Goal: Information Seeking & Learning: Compare options

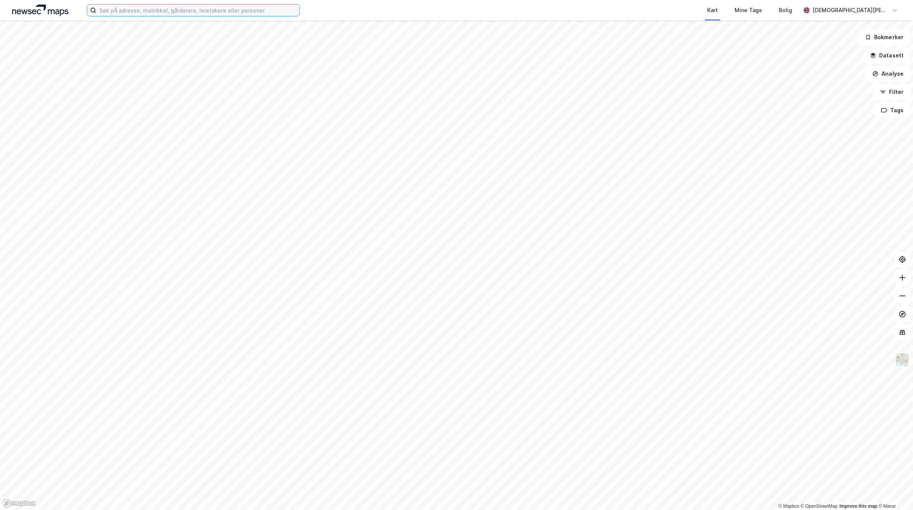
click at [154, 7] on input at bounding box center [197, 10] width 203 height 11
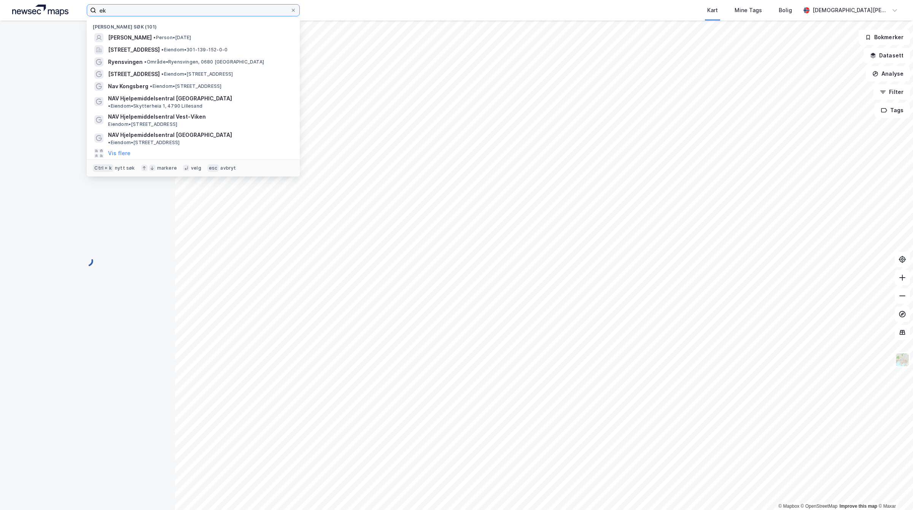
type input "e"
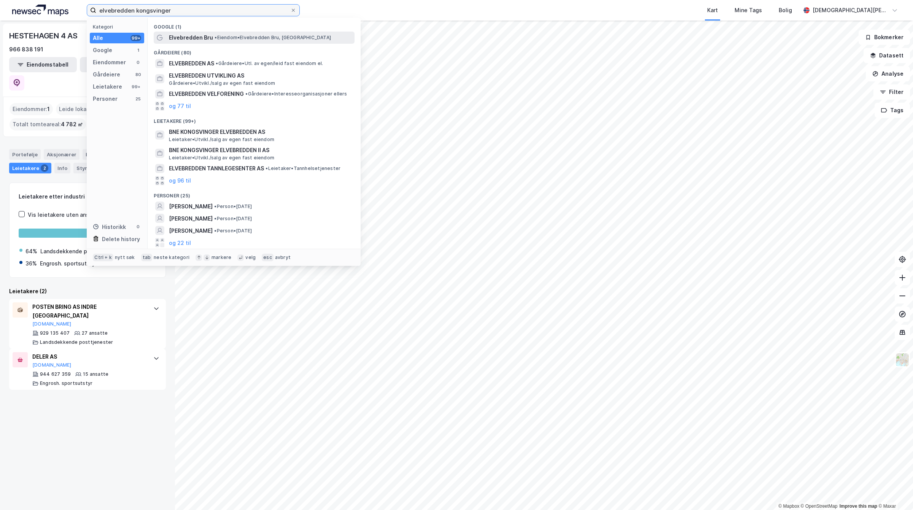
type input "elvebredden kongsvinger"
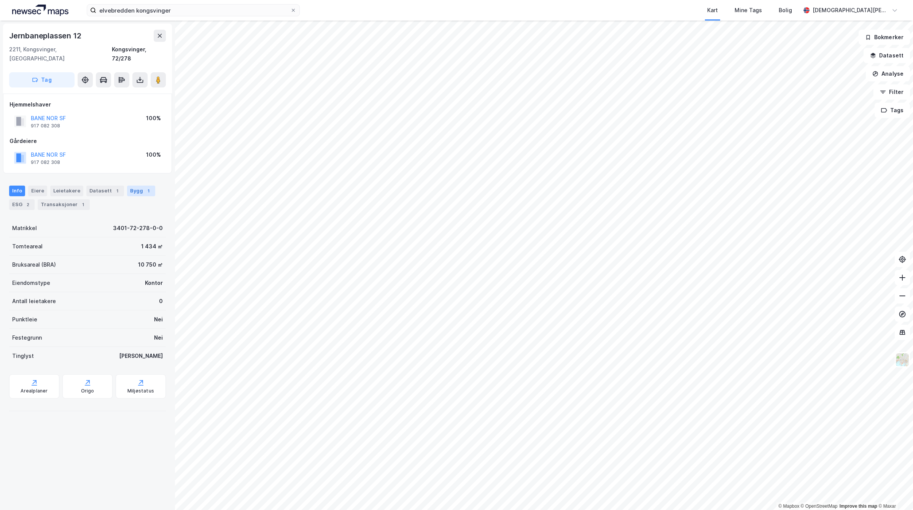
click at [138, 186] on div "Bygg 1" at bounding box center [141, 191] width 28 height 11
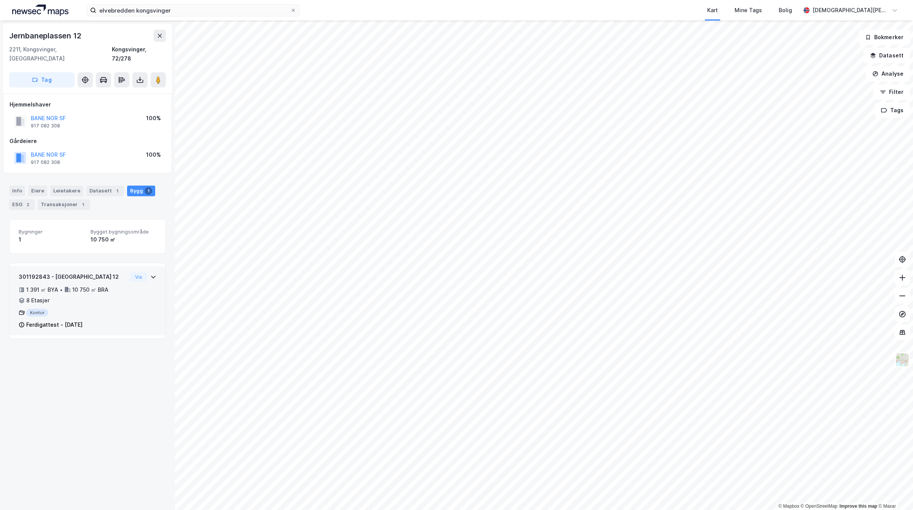
click at [126, 297] on div "301192843 - Jernbaneplassen 12 1 391 ㎡ BYA • 10 750 ㎡ BRA • 8 Etasjer Kontor Fe…" at bounding box center [88, 303] width 138 height 63
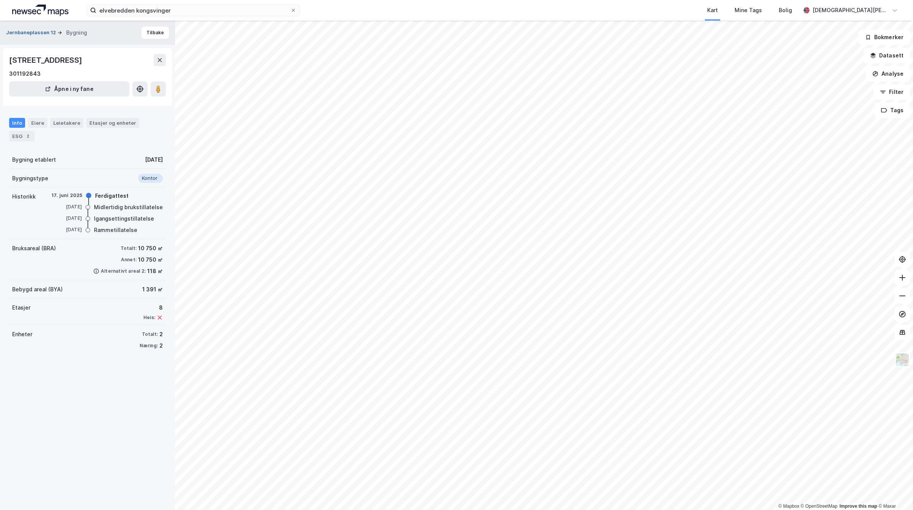
click at [36, 34] on button "Jernbaneplassen 12" at bounding box center [31, 33] width 51 height 8
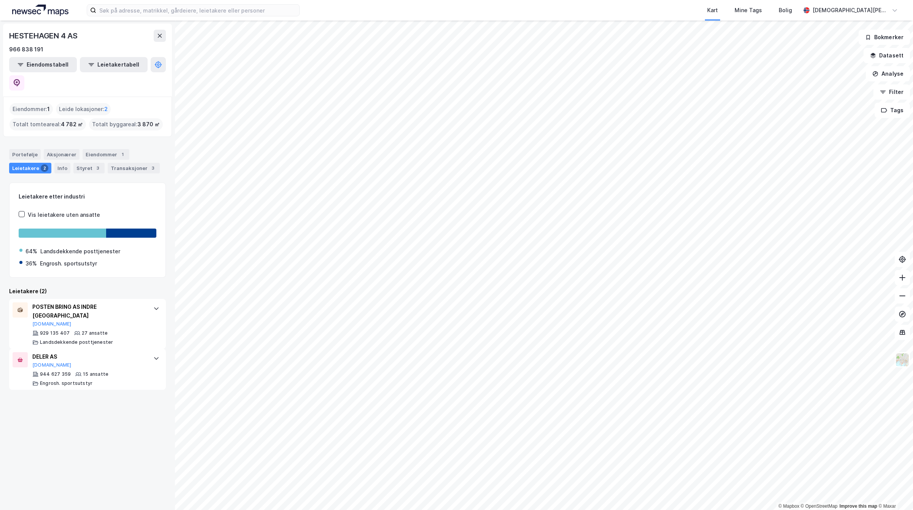
click at [143, 400] on div "© Mapbox © OpenStreetMap Improve this map © Maxar HESTEHAGEN 4 AS 966 838 191 E…" at bounding box center [456, 266] width 913 height 490
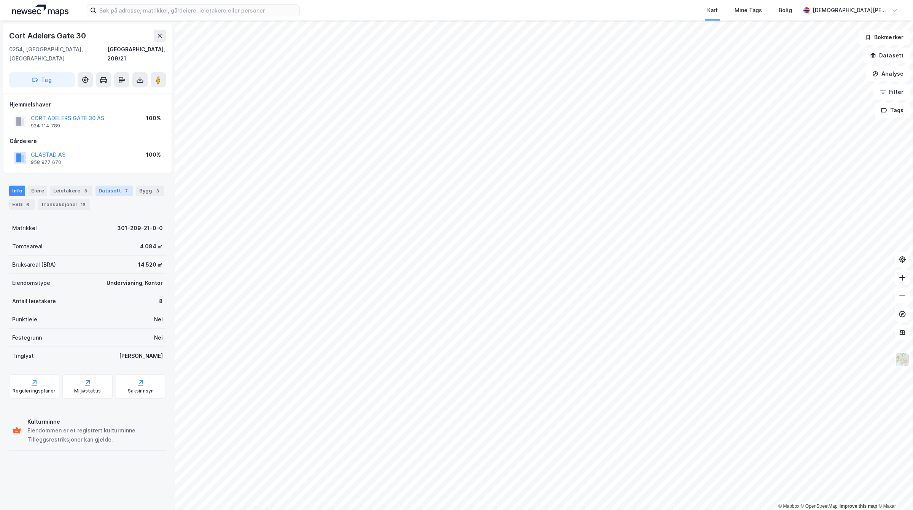
click at [115, 186] on div "Datasett 7" at bounding box center [114, 191] width 38 height 11
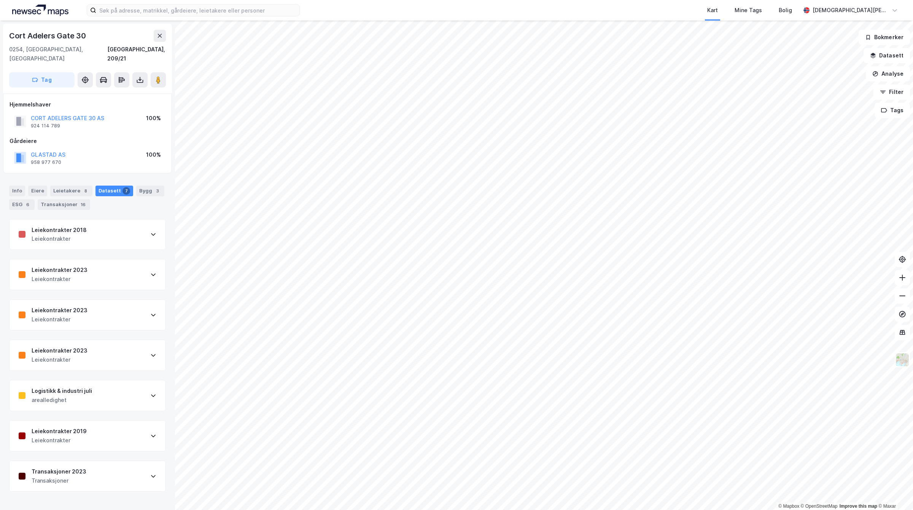
click at [95, 388] on div "Logistikk & industri juli arealledighet" at bounding box center [88, 395] width 156 height 30
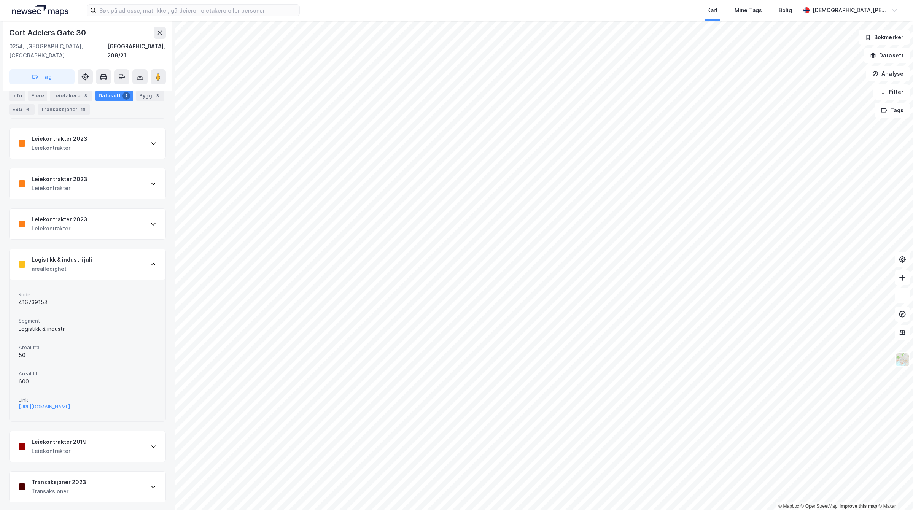
scroll to position [132, 0]
click at [76, 491] on div "Transaksjoner" at bounding box center [59, 491] width 55 height 9
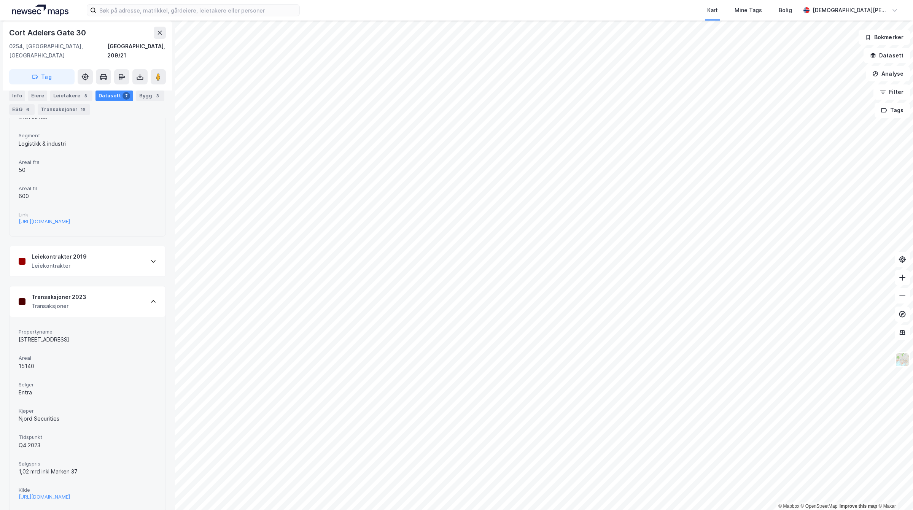
scroll to position [333, 0]
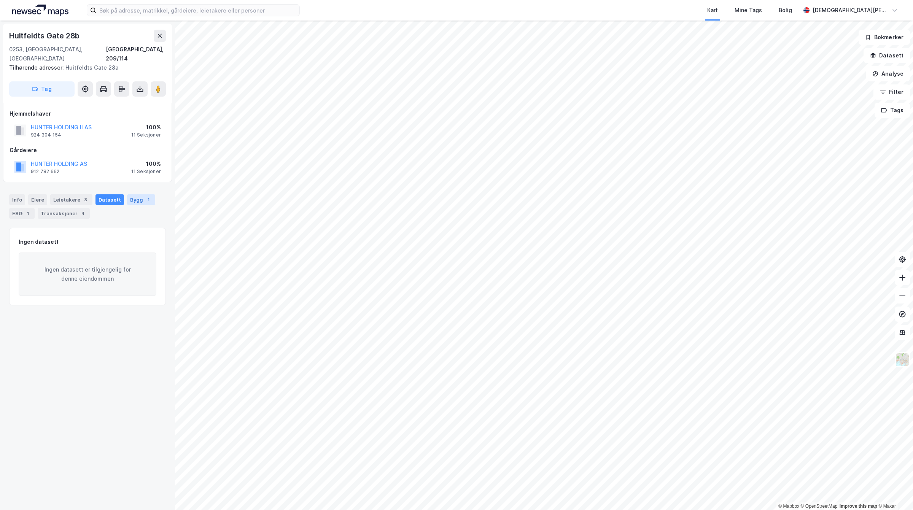
click at [147, 194] on div "Bygg 1" at bounding box center [141, 199] width 28 height 11
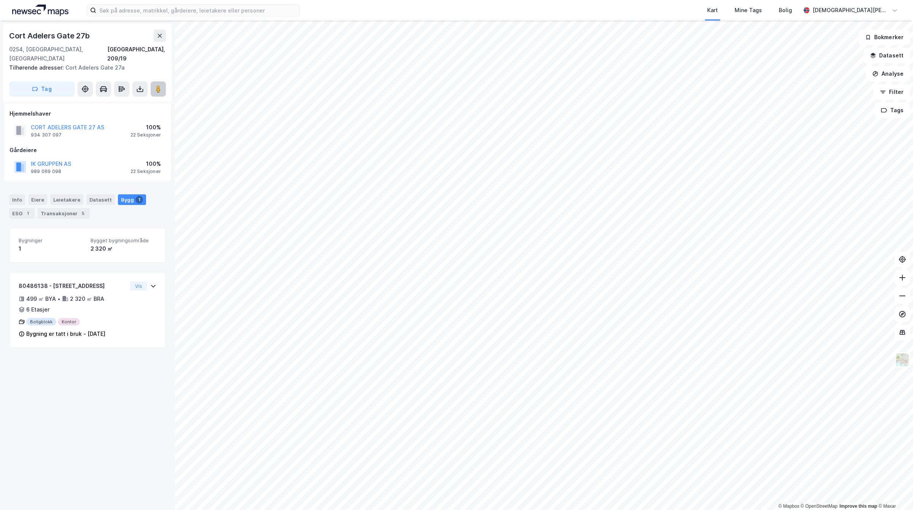
click at [156, 81] on button at bounding box center [158, 88] width 15 height 15
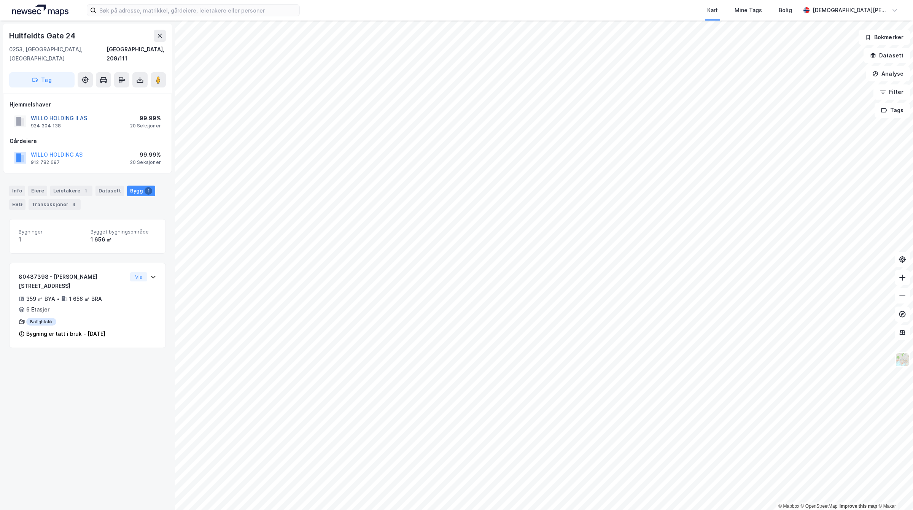
click at [0, 0] on button "WILLO HOLDING II AS" at bounding box center [0, 0] width 0 height 0
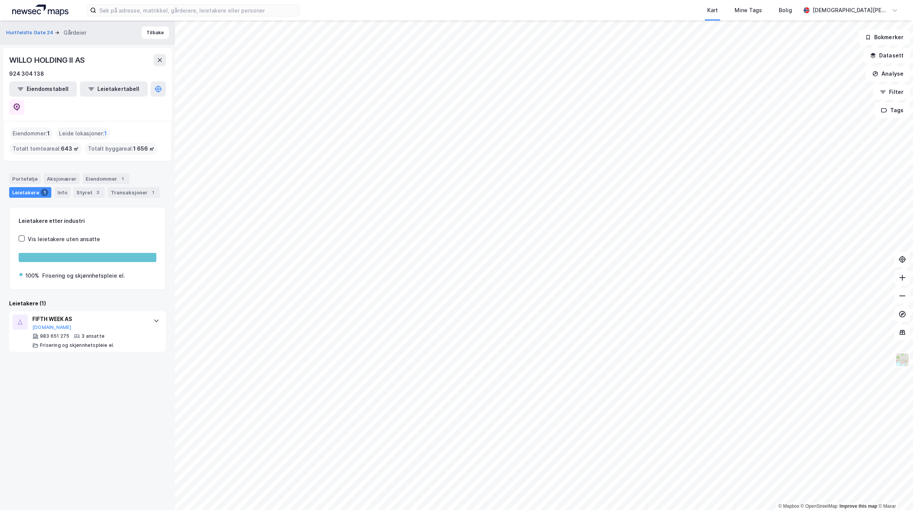
click at [151, 97] on div "WILLO HOLDING II AS 924 304 138 Eiendomstabell Leietakertabell" at bounding box center [87, 84] width 169 height 73
click at [166, 87] on div "WILLO HOLDING II AS 924 304 138 Eiendomstabell Leietakertabell" at bounding box center [87, 84] width 169 height 73
click at [21, 103] on icon at bounding box center [17, 107] width 8 height 8
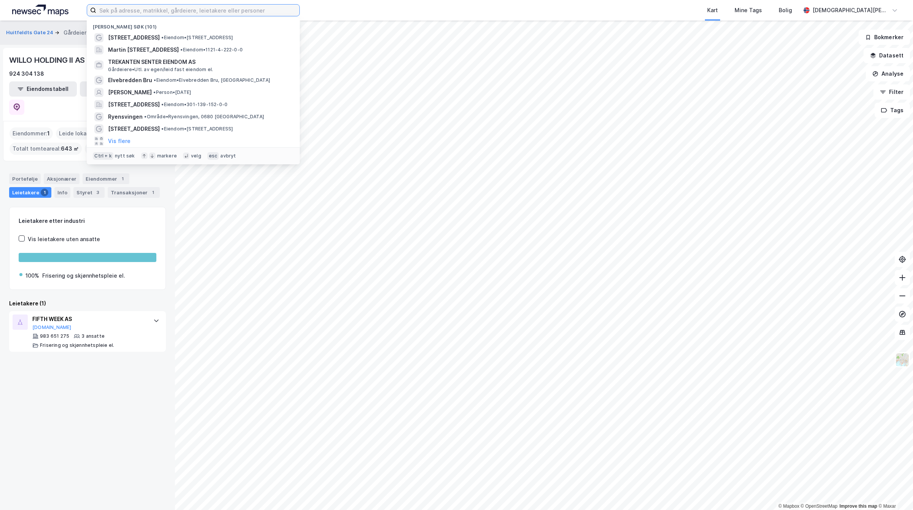
click at [207, 11] on input at bounding box center [197, 10] width 203 height 11
paste input "Eddaveien 16 A, 0772 Oslo"
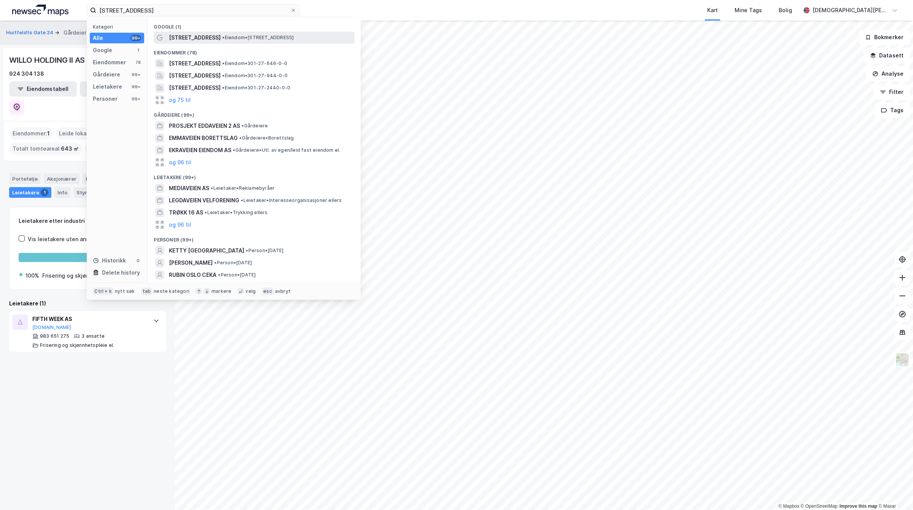
click at [190, 38] on span "Eddaveien 16A" at bounding box center [195, 37] width 52 height 9
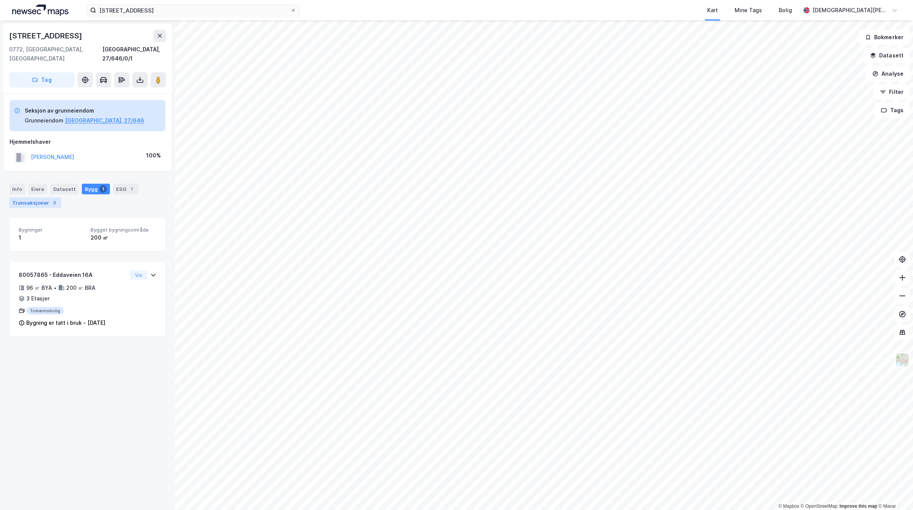
click at [56, 197] on div "Transaksjoner 3" at bounding box center [35, 202] width 52 height 11
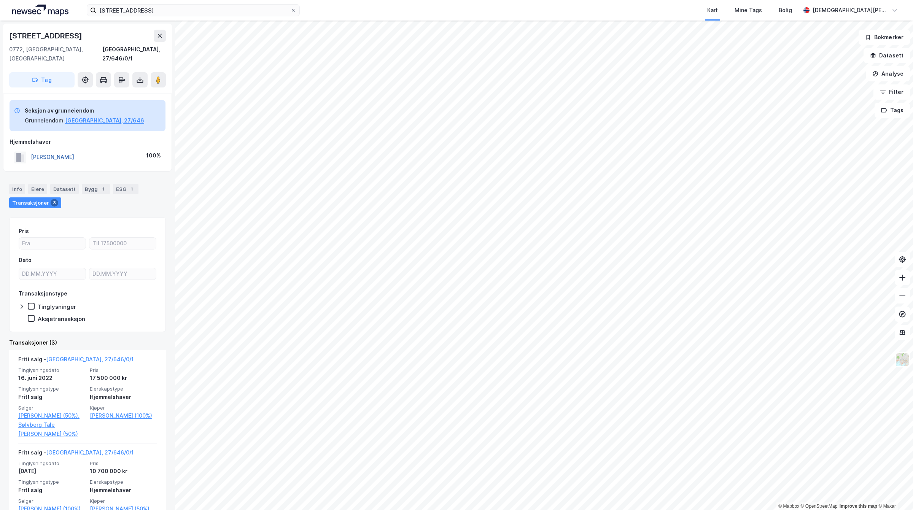
click at [0, 0] on button "LORENTZEN WILLIAM HUNTER" at bounding box center [0, 0] width 0 height 0
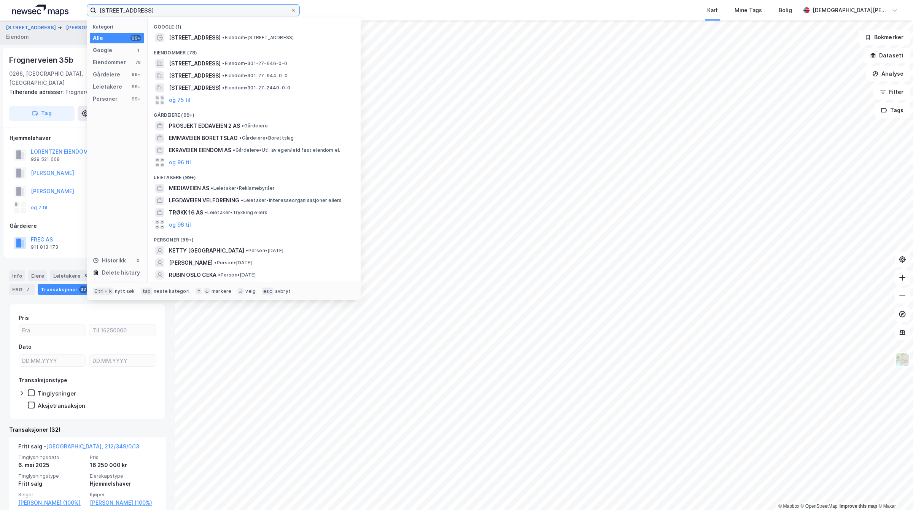
drag, startPoint x: 219, startPoint y: 14, endPoint x: 0, endPoint y: 6, distance: 219.6
click at [0, 6] on div "Eddaveien 16 A, 0772 Oslo Kategori Alle 99+ Google 1 Eiendommer 78 Gårdeiere 99…" at bounding box center [456, 10] width 913 height 21
paste input "Sandakerveien 112"
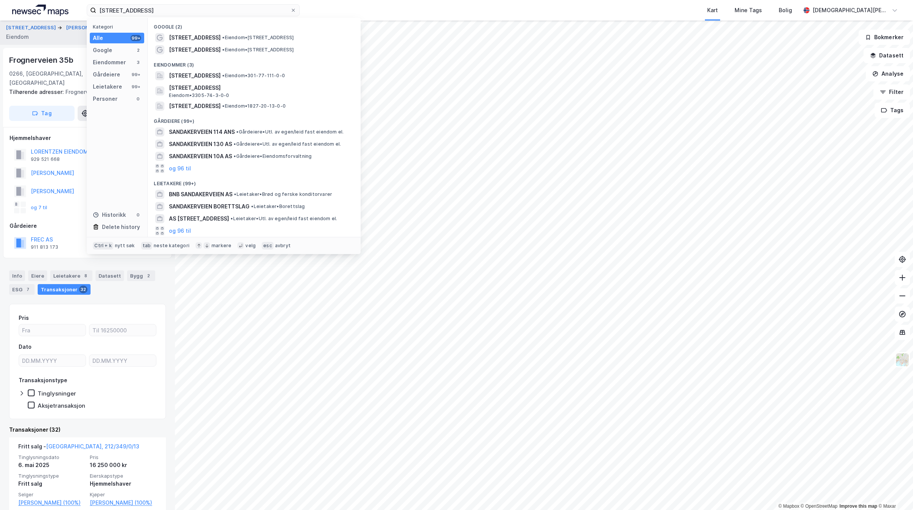
click at [213, 38] on span "Sandakerveien 112" at bounding box center [195, 37] width 52 height 9
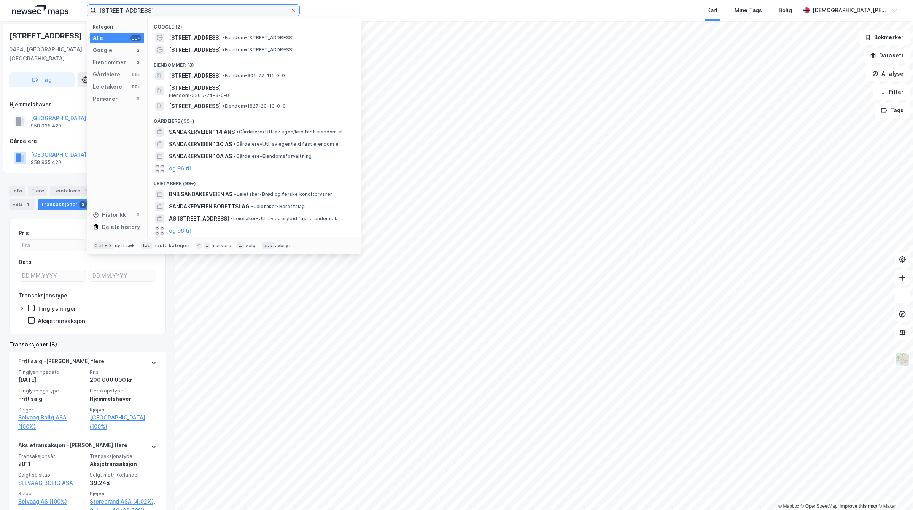
click at [172, 13] on input "Sandakerveien 112" at bounding box center [193, 10] width 194 height 11
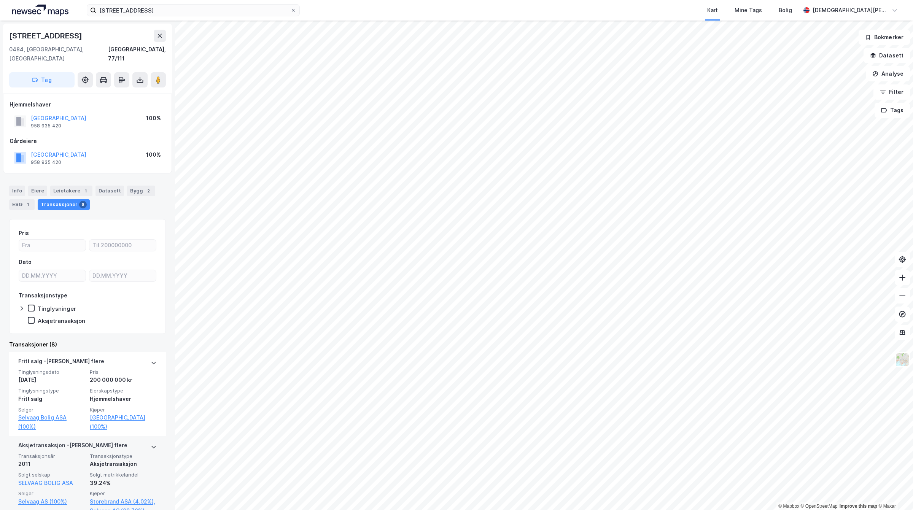
scroll to position [95, 0]
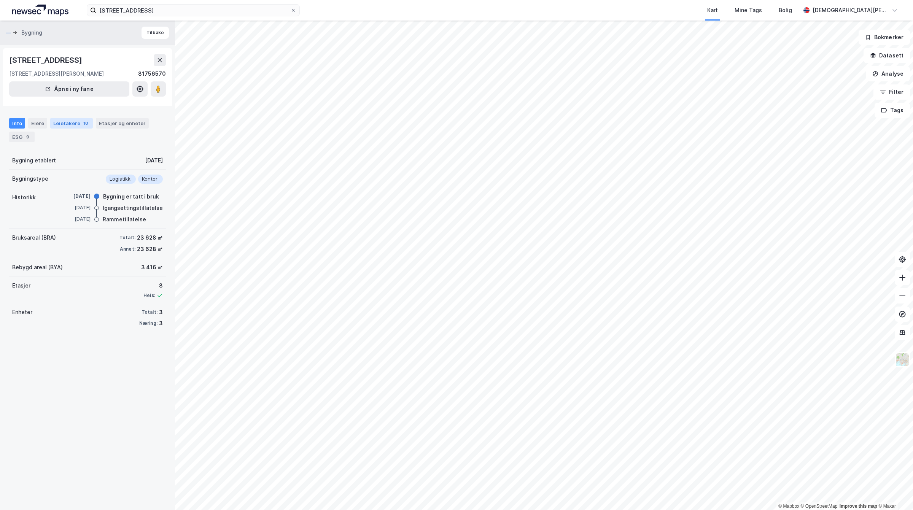
click at [56, 126] on div "Leietakere 10" at bounding box center [71, 123] width 43 height 11
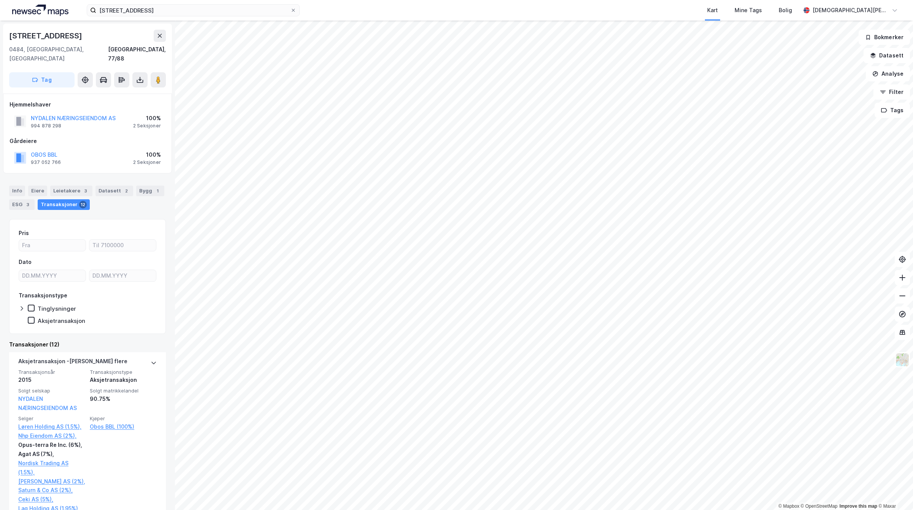
click at [454, 0] on html "Sandakerveien 112 Kart Mine Tags Bolig Christian Westad © Mapbox © OpenStreetMa…" at bounding box center [456, 255] width 913 height 510
click at [175, 14] on label "Sandakerveien 112" at bounding box center [193, 10] width 213 height 12
click at [175, 14] on input "Sandakerveien 112" at bounding box center [193, 10] width 194 height 11
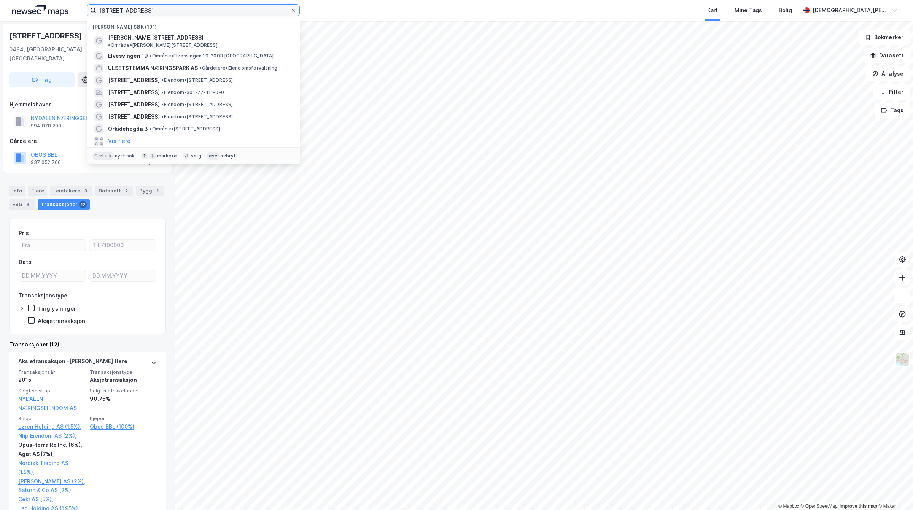
click at [161, 8] on input "Sandakerveien 112" at bounding box center [193, 10] width 194 height 11
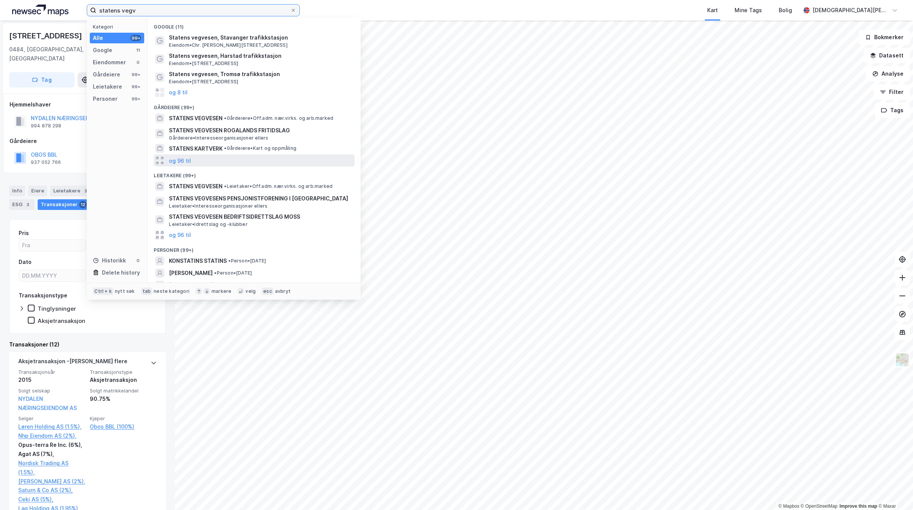
scroll to position [20, 0]
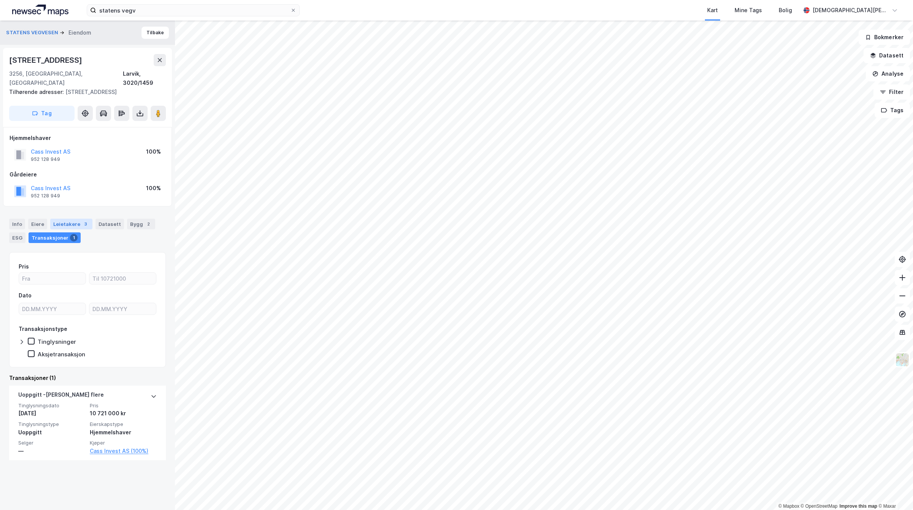
click at [71, 219] on div "Leietakere 3" at bounding box center [71, 224] width 42 height 11
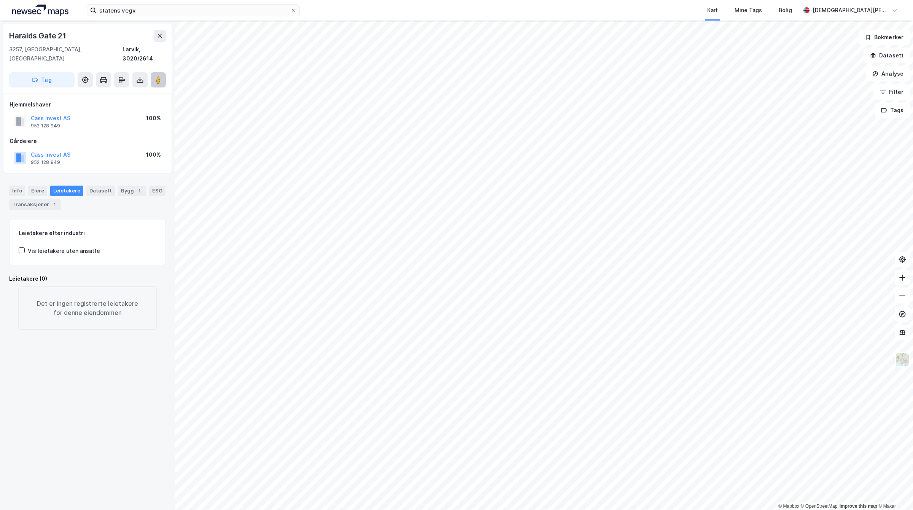
click at [162, 76] on icon at bounding box center [158, 80] width 8 height 8
click at [160, 76] on image at bounding box center [158, 80] width 5 height 8
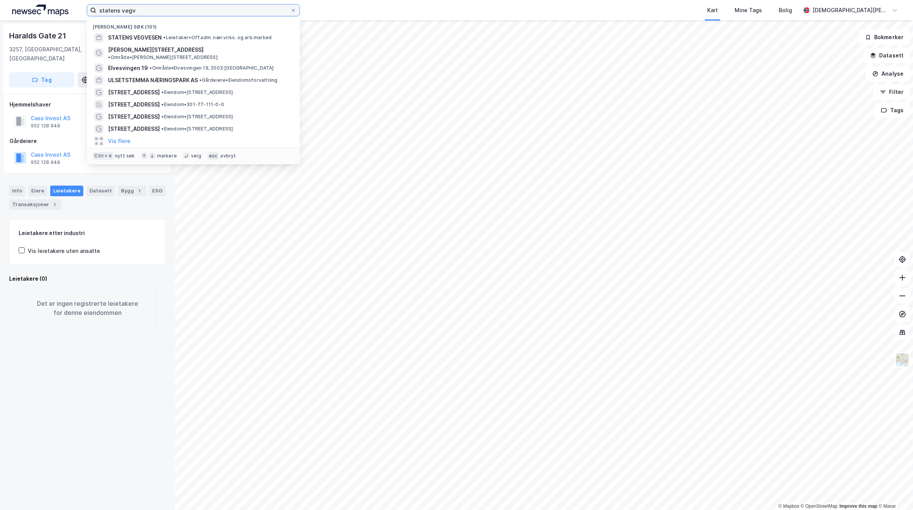
click at [149, 6] on input "statens vegv" at bounding box center [193, 10] width 194 height 11
click at [165, 36] on span "•" at bounding box center [164, 38] width 2 height 6
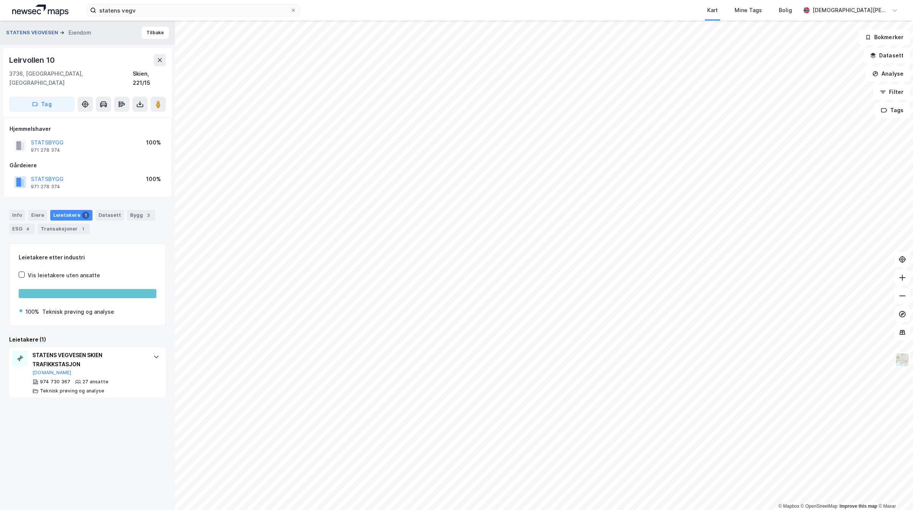
click at [47, 34] on button "STATENS VEGVESEN" at bounding box center [33, 33] width 54 height 8
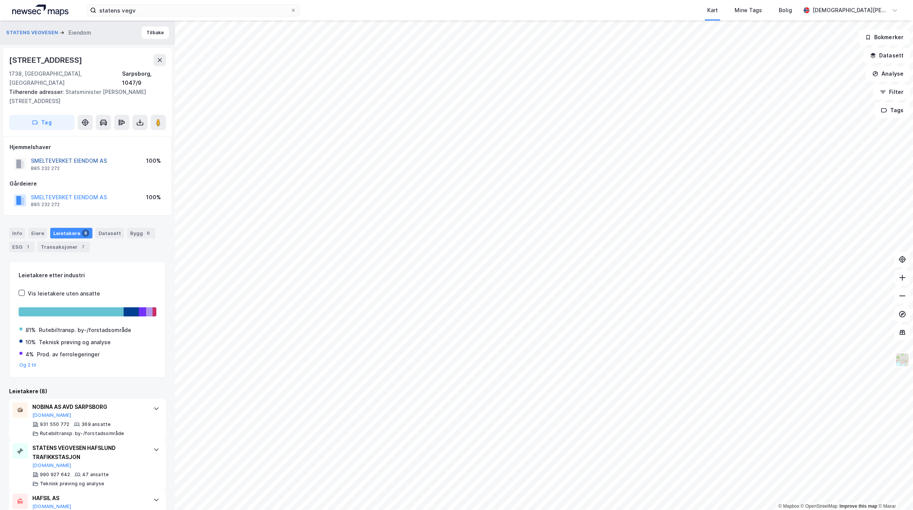
click at [0, 0] on button "SMELTEVERKET EIENDOM AS" at bounding box center [0, 0] width 0 height 0
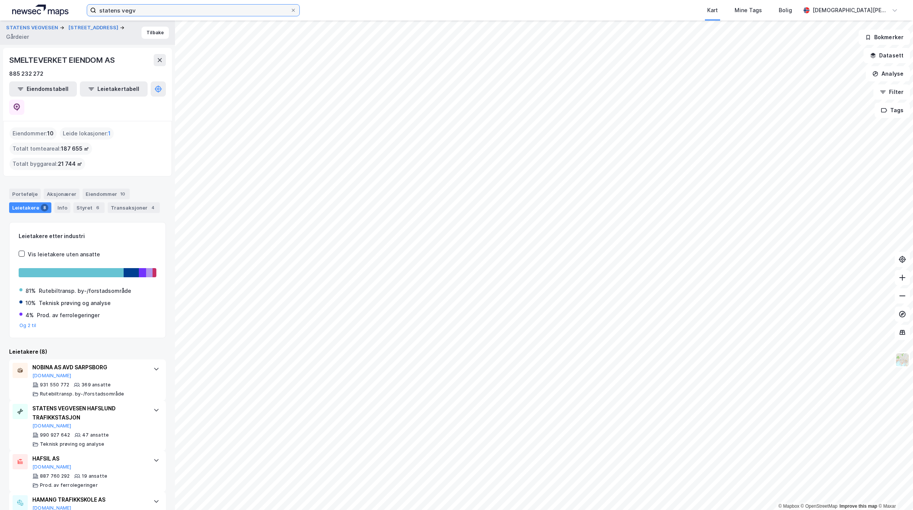
click at [172, 12] on input "statens vegv" at bounding box center [193, 10] width 194 height 11
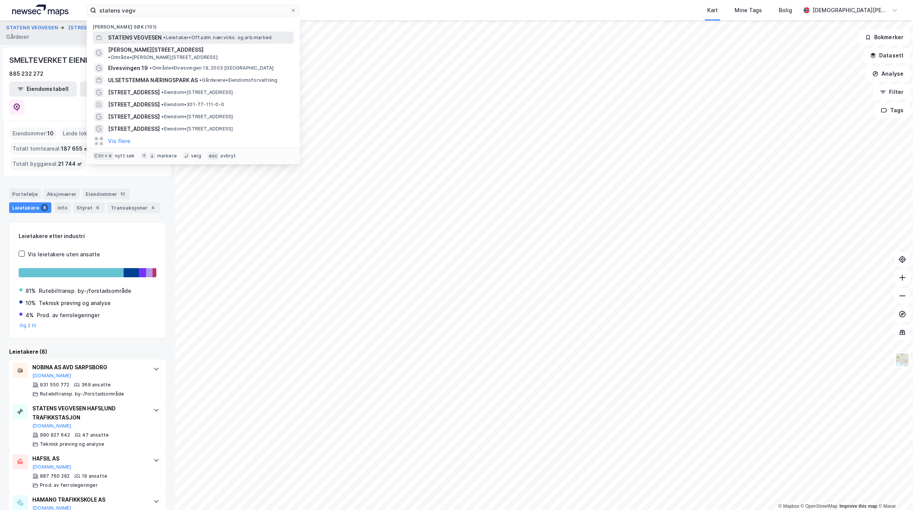
click at [155, 37] on span "STATENS VEGVESEN" at bounding box center [135, 37] width 54 height 9
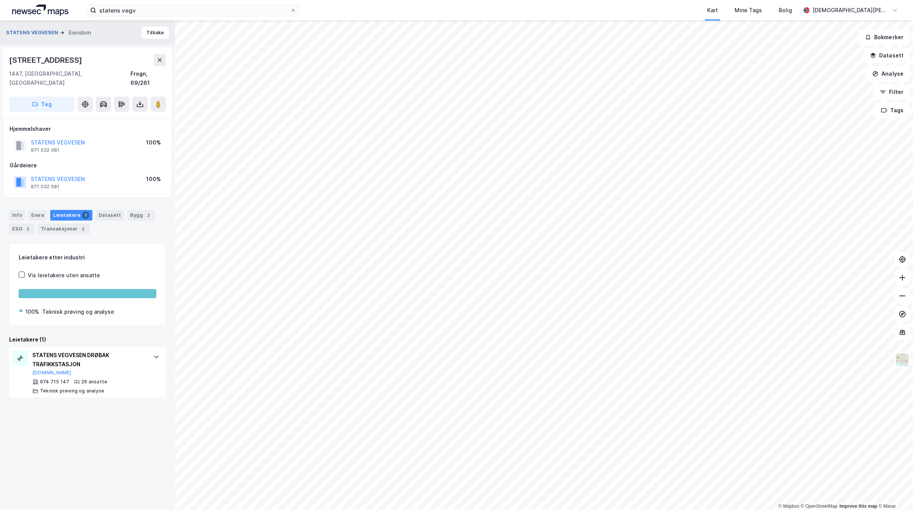
click at [56, 33] on button "STATENS VEGVESEN" at bounding box center [33, 33] width 54 height 8
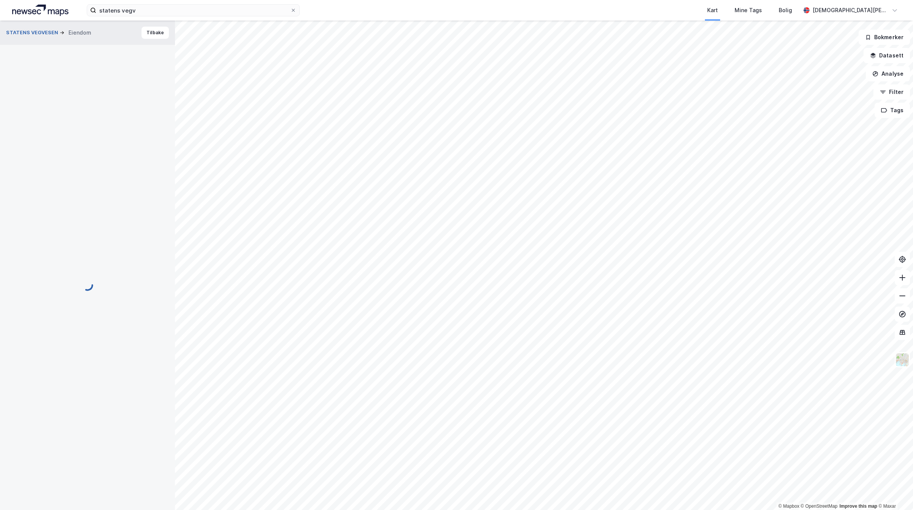
click at [36, 32] on button "STATENS VEGVESEN" at bounding box center [33, 33] width 54 height 8
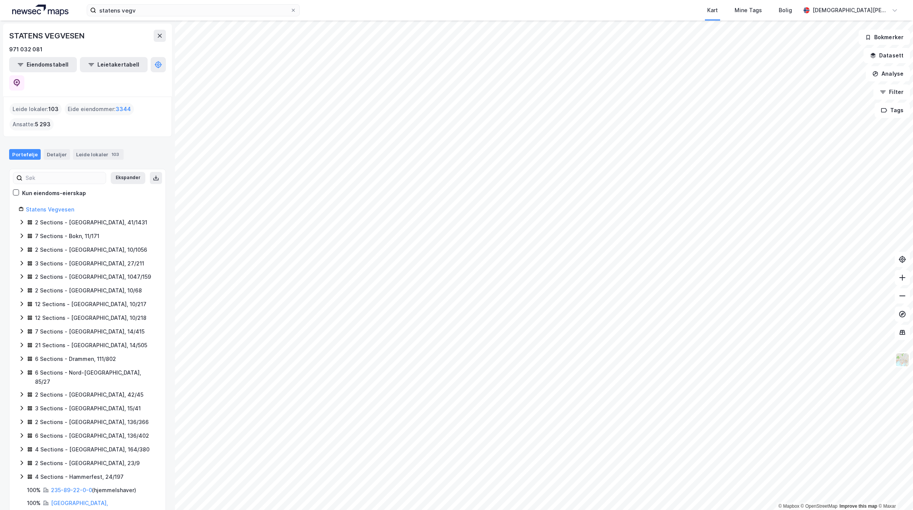
click at [531, 8] on div "statens vegv Kart Mine Tags Bolig Christian Westad © Mapbox © OpenStreetMap Imp…" at bounding box center [456, 255] width 913 height 510
click at [358, 0] on html "statens vegv Kart Mine Tags Bolig Christian Westad © Mapbox © OpenStreetMap Imp…" at bounding box center [456, 255] width 913 height 510
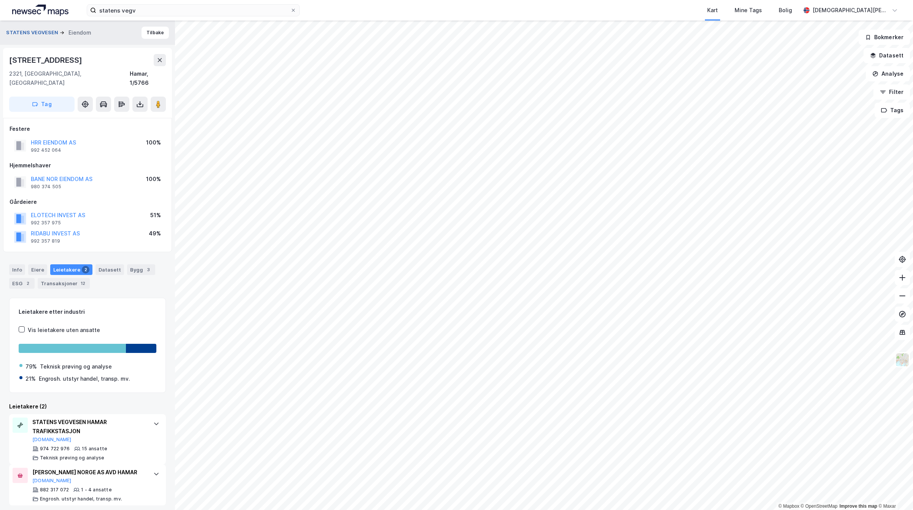
click at [35, 30] on button "STATENS VEGVESEN" at bounding box center [33, 33] width 54 height 8
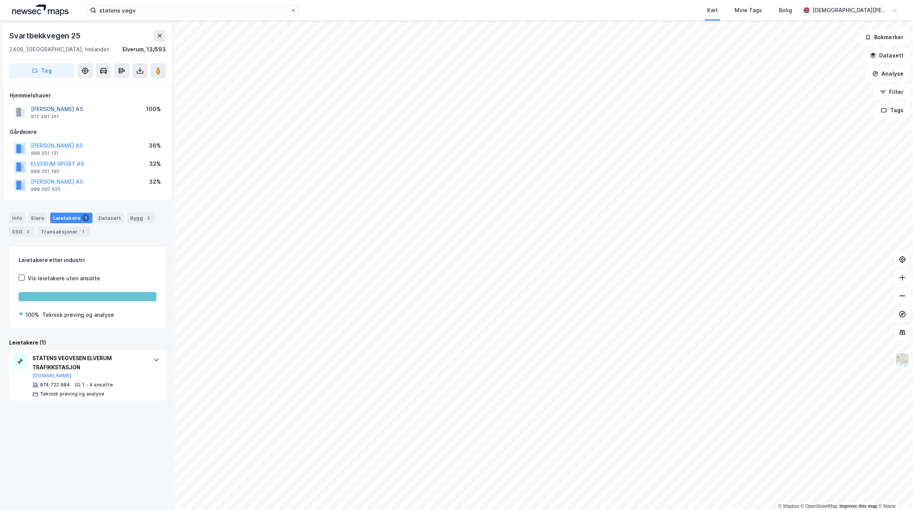
click at [0, 0] on button "Sæthre Brødrene AS" at bounding box center [0, 0] width 0 height 0
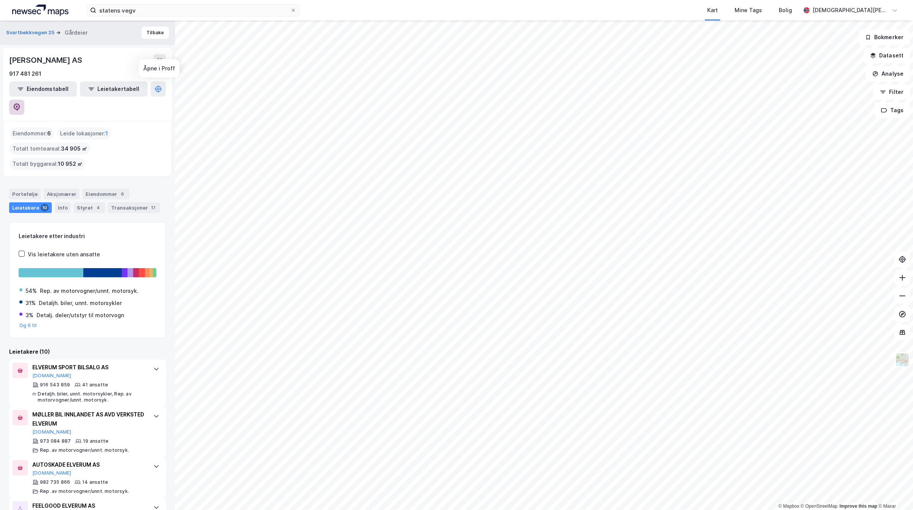
click at [20, 103] on icon at bounding box center [17, 107] width 6 height 8
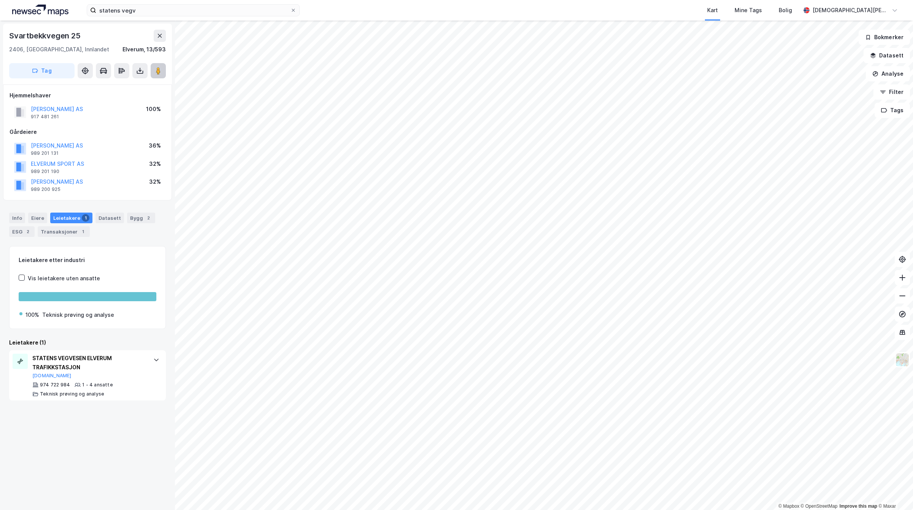
click at [165, 65] on button at bounding box center [158, 70] width 15 height 15
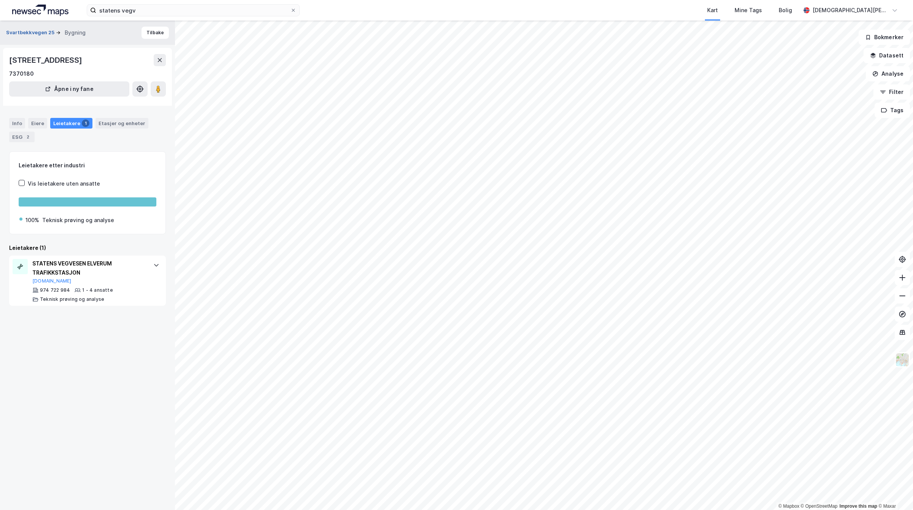
click at [32, 32] on button "Svartbekkvegen 25" at bounding box center [31, 33] width 50 height 8
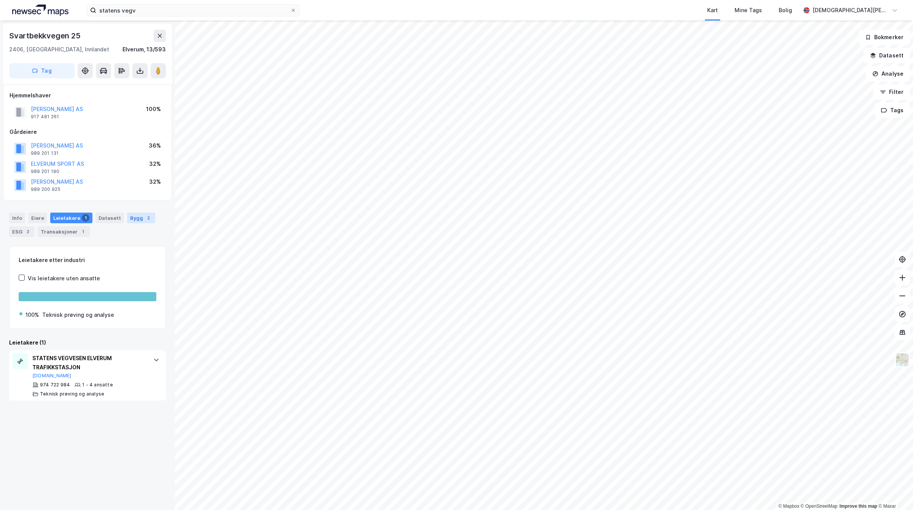
click at [137, 220] on div "Bygg 2" at bounding box center [141, 218] width 28 height 11
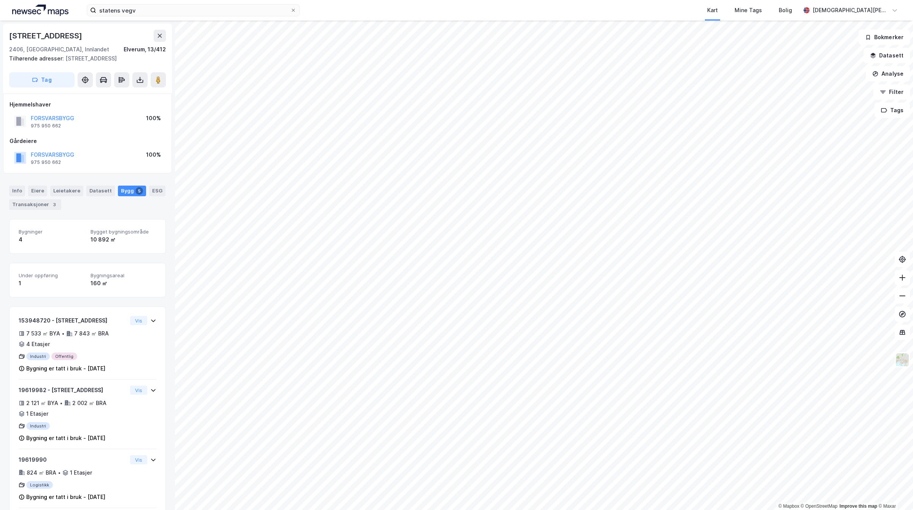
click at [186, 0] on div "statens vegv Kart Mine Tags Bolig Christian Westad" at bounding box center [456, 10] width 913 height 21
click at [183, 6] on input "statens vegv" at bounding box center [193, 10] width 194 height 11
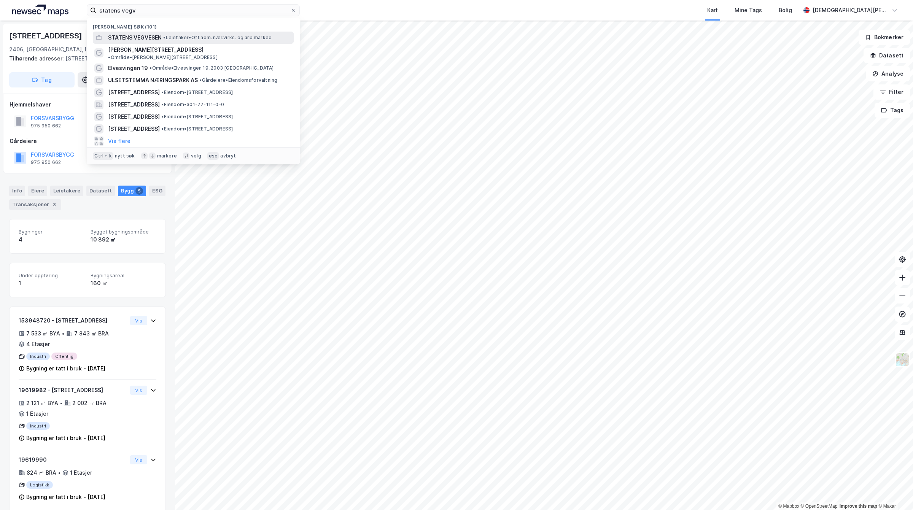
click at [181, 35] on span "• Leietaker • Off.adm. nær.virks. og arb.marked" at bounding box center [217, 38] width 108 height 6
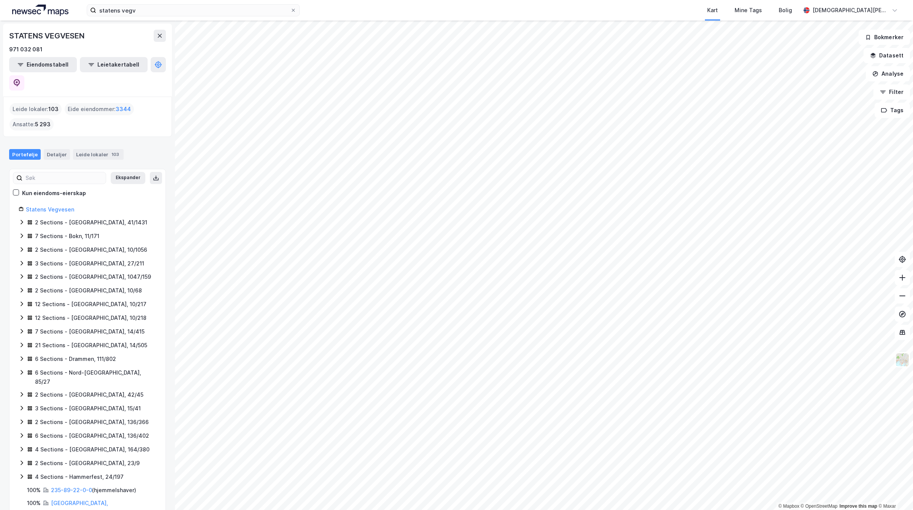
click at [157, 1] on div "statens vegv Kart Mine Tags Bolig Christian Westad" at bounding box center [456, 10] width 913 height 21
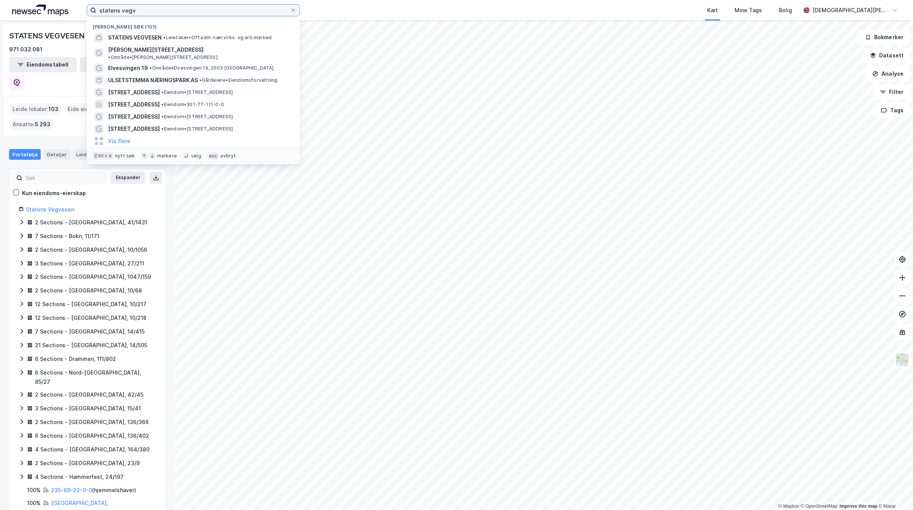
drag, startPoint x: 154, startPoint y: 6, endPoint x: 0, endPoint y: 14, distance: 154.7
click at [0, 14] on div "statens vegv Nylige søk (101) STATENS VEGVESEN • Leietaker • Off.adm. nær.virks…" at bounding box center [456, 10] width 913 height 21
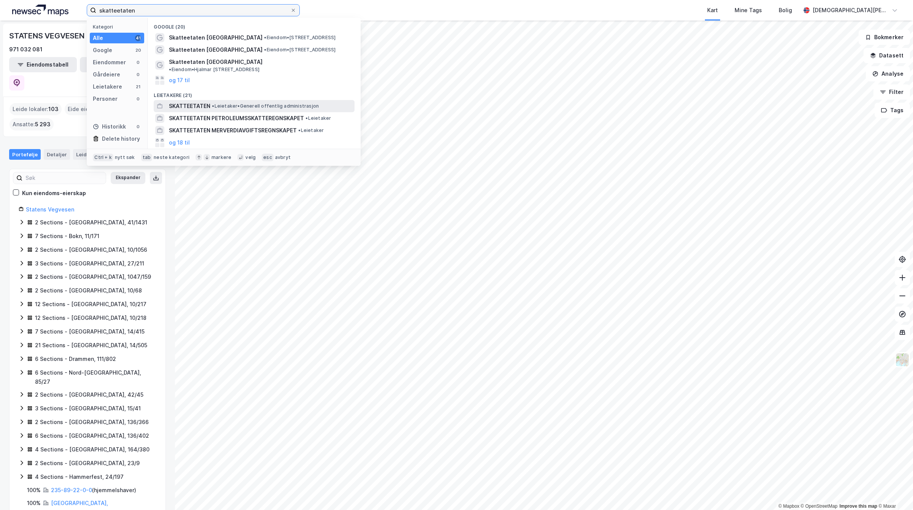
type input "skatteetaten"
click at [174, 103] on span "SKATTEETATEN" at bounding box center [189, 106] width 41 height 9
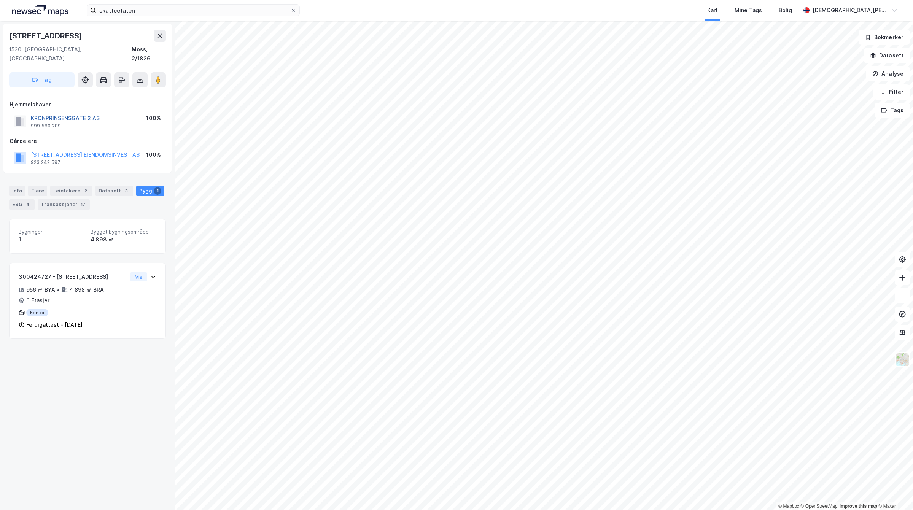
click at [0, 0] on button "KRONPRINSENSGATE 2 AS" at bounding box center [0, 0] width 0 height 0
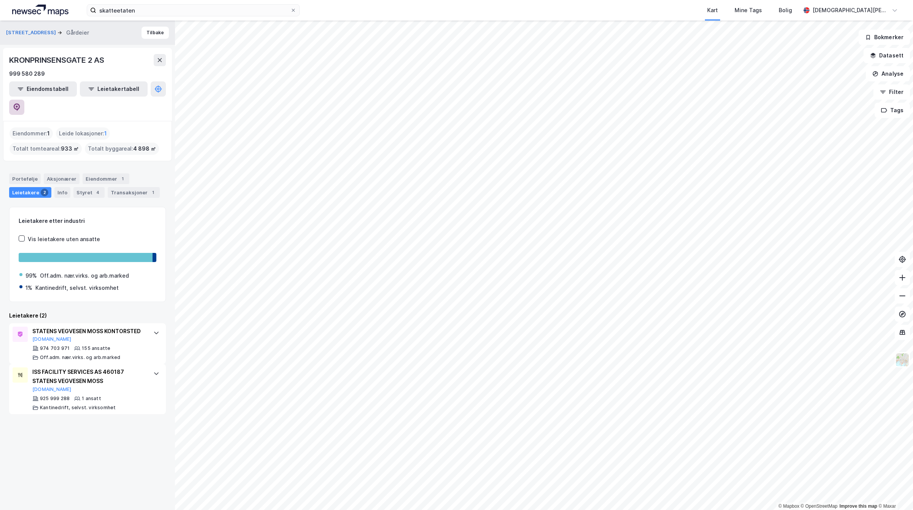
click at [21, 103] on icon at bounding box center [17, 107] width 8 height 8
click at [181, 11] on input "skatteetaten" at bounding box center [193, 10] width 194 height 11
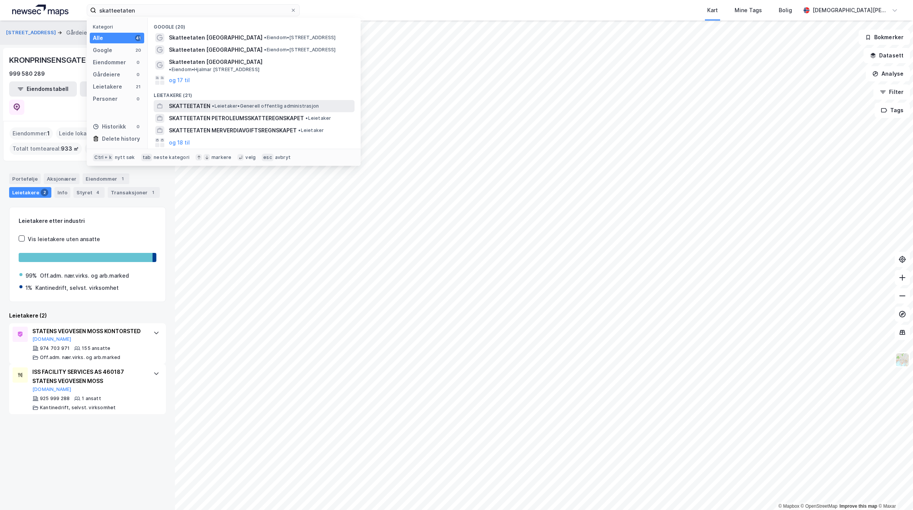
click at [206, 102] on span "SKATTEETATEN" at bounding box center [189, 106] width 41 height 9
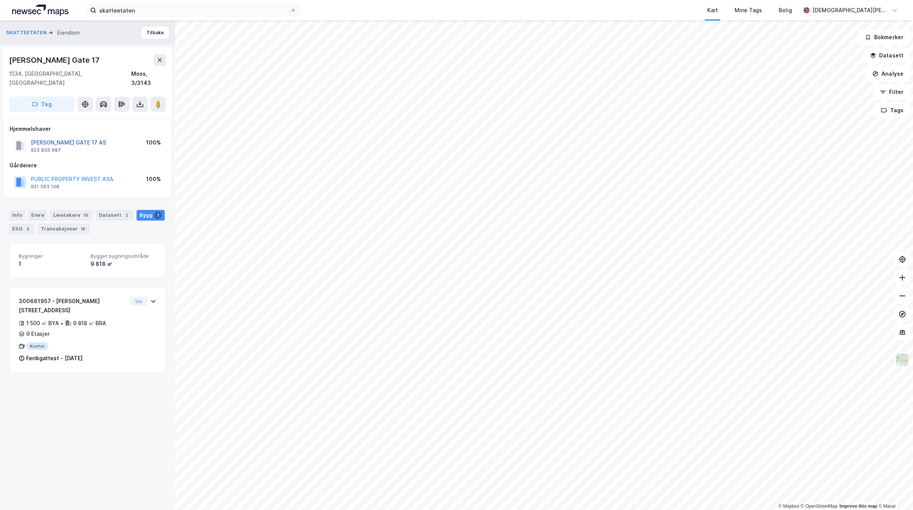
click at [0, 0] on button "BERNT ANKERS GATE 17 AS" at bounding box center [0, 0] width 0 height 0
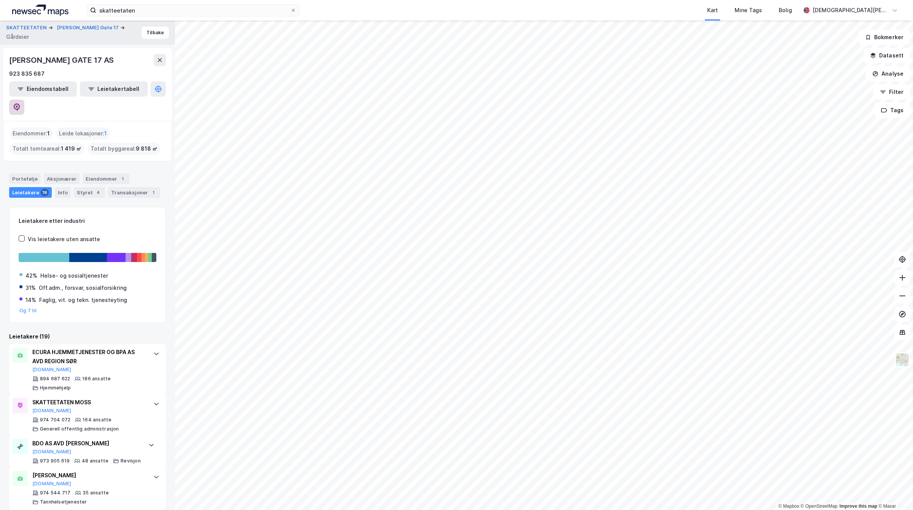
click at [20, 103] on icon at bounding box center [17, 107] width 6 height 8
click at [180, 11] on input "skatteetaten" at bounding box center [193, 10] width 194 height 11
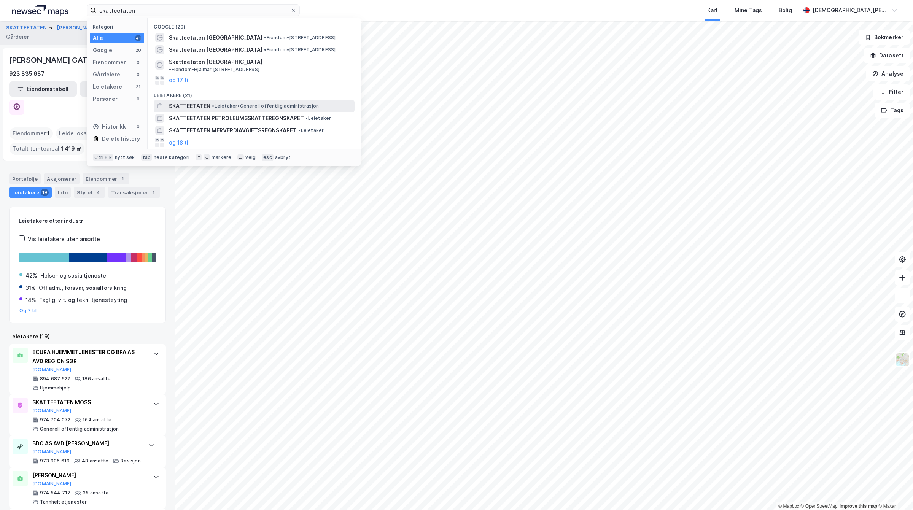
click at [227, 103] on span "• Leietaker • Generell offentlig administrasjon" at bounding box center [265, 106] width 107 height 6
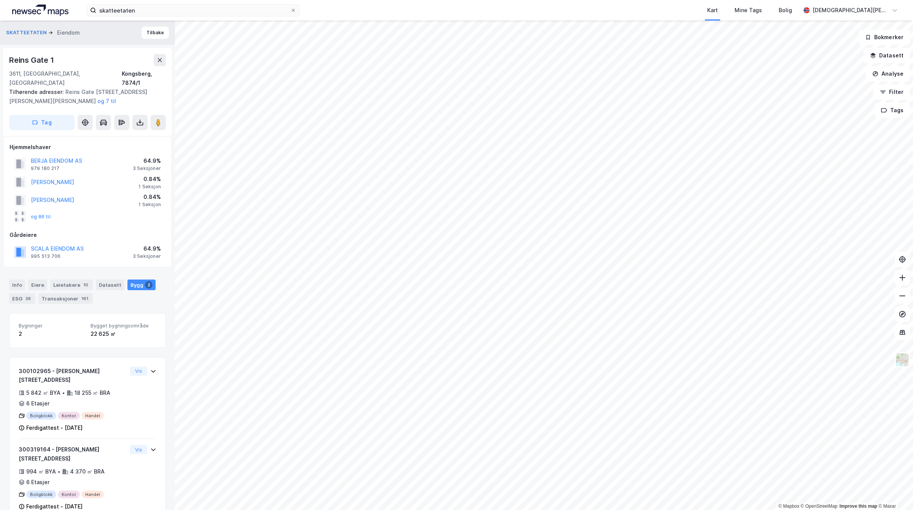
click at [337, 0] on html "skatteetaten Kart Mine Tags Bolig Christian Westad © Mapbox © OpenStreetMap Imp…" at bounding box center [456, 255] width 913 height 510
click at [168, 6] on input "skatteetaten" at bounding box center [193, 10] width 194 height 11
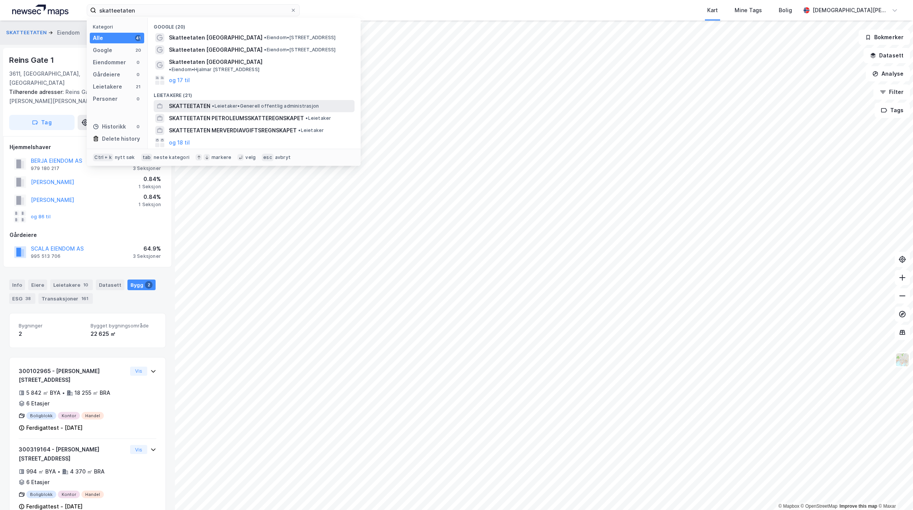
click at [208, 102] on span "SKATTEETATEN" at bounding box center [189, 106] width 41 height 9
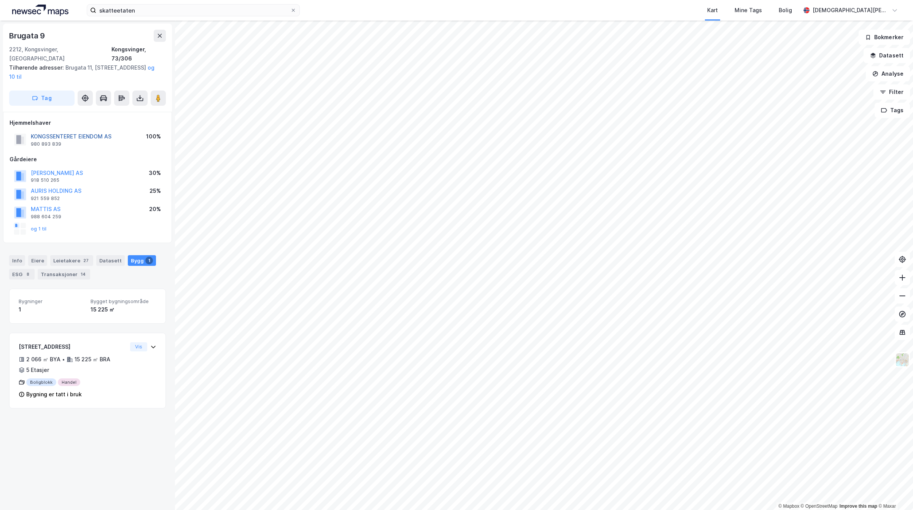
click at [0, 0] on button "KONGSSENTERET EIENDOM AS" at bounding box center [0, 0] width 0 height 0
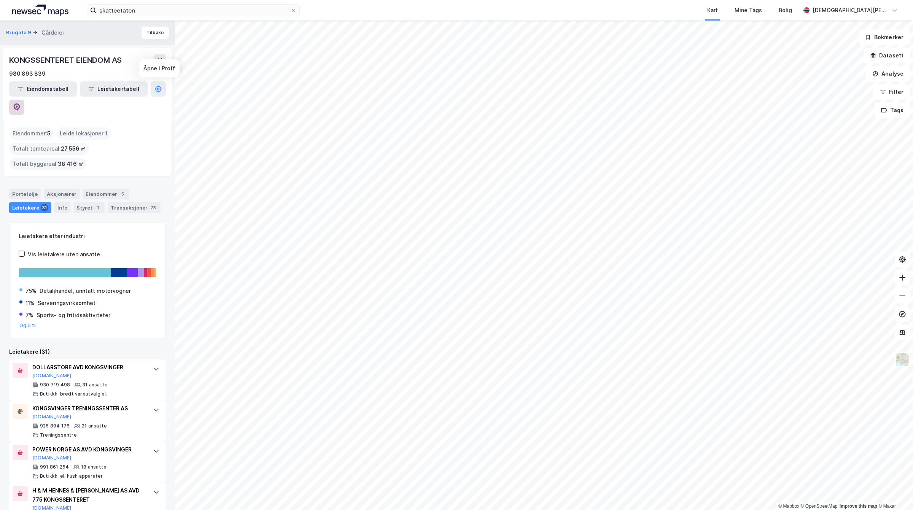
click at [21, 103] on icon at bounding box center [17, 107] width 8 height 8
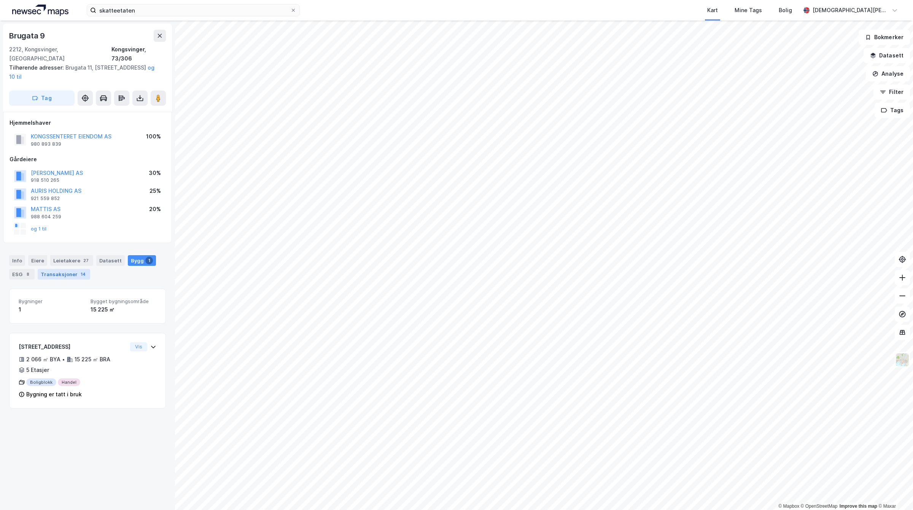
click at [84, 269] on div "Transaksjoner 14" at bounding box center [64, 274] width 52 height 11
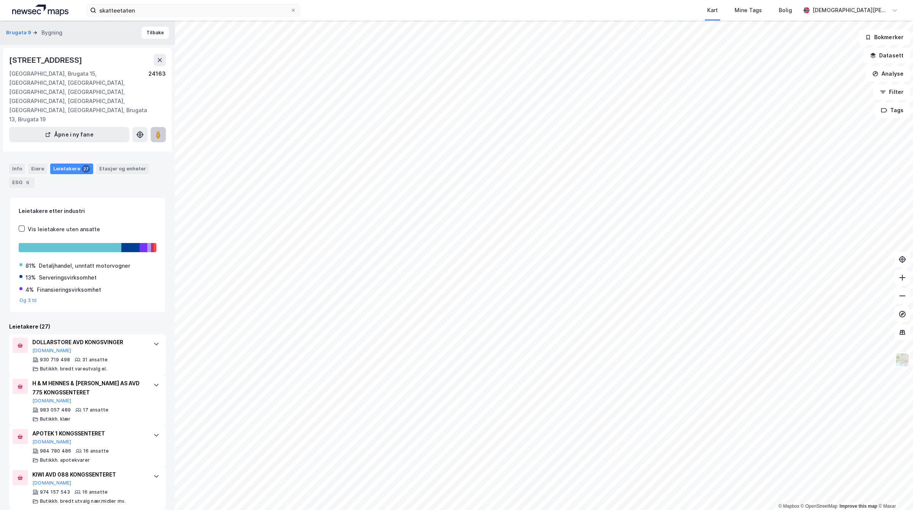
click at [157, 131] on image at bounding box center [158, 135] width 5 height 8
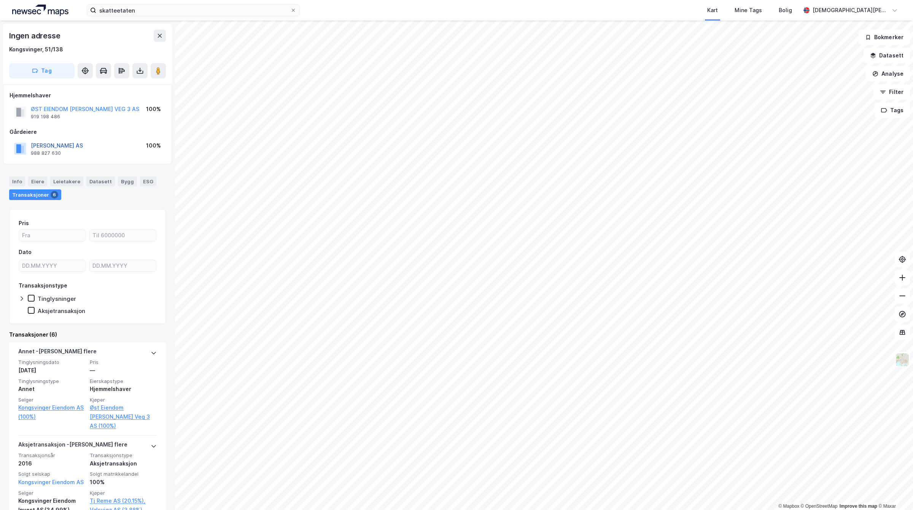
click at [0, 0] on button "TJ REME AS" at bounding box center [0, 0] width 0 height 0
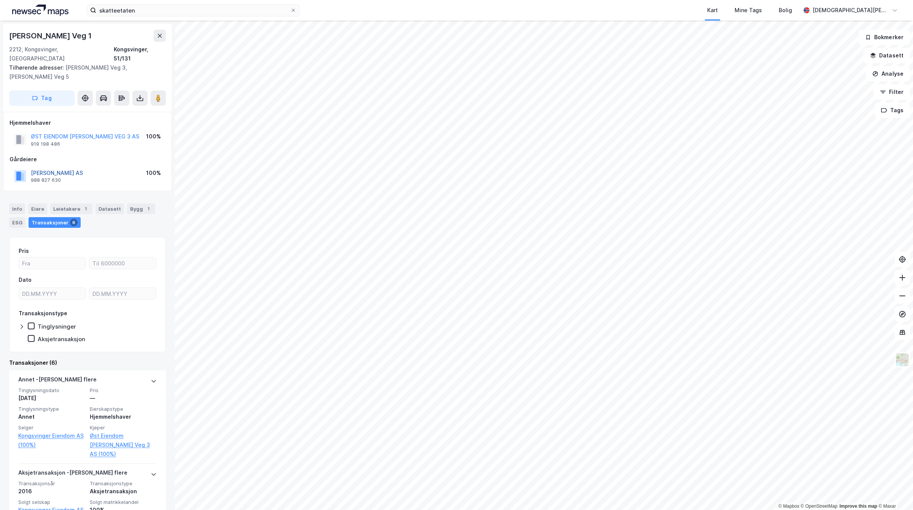
click at [0, 0] on button "TJ REME AS" at bounding box center [0, 0] width 0 height 0
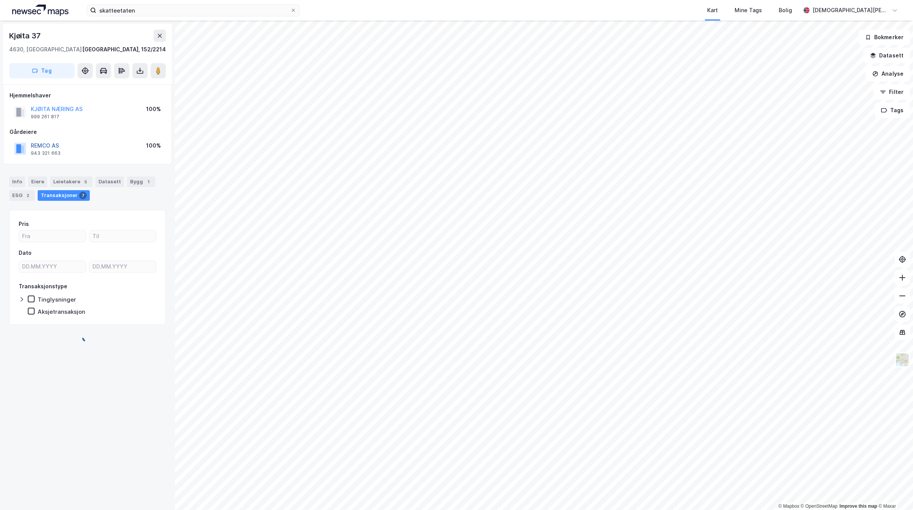
click at [0, 0] on button "REMCO AS" at bounding box center [0, 0] width 0 height 0
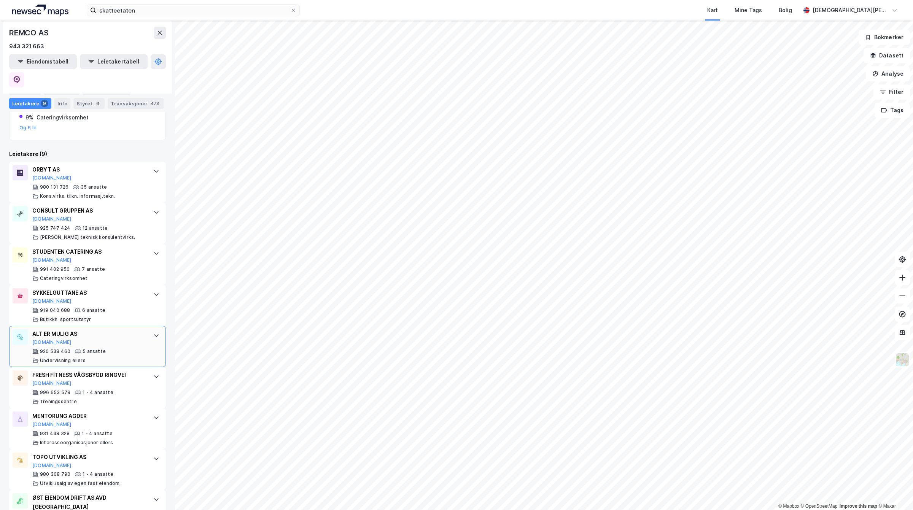
scroll to position [219, 0]
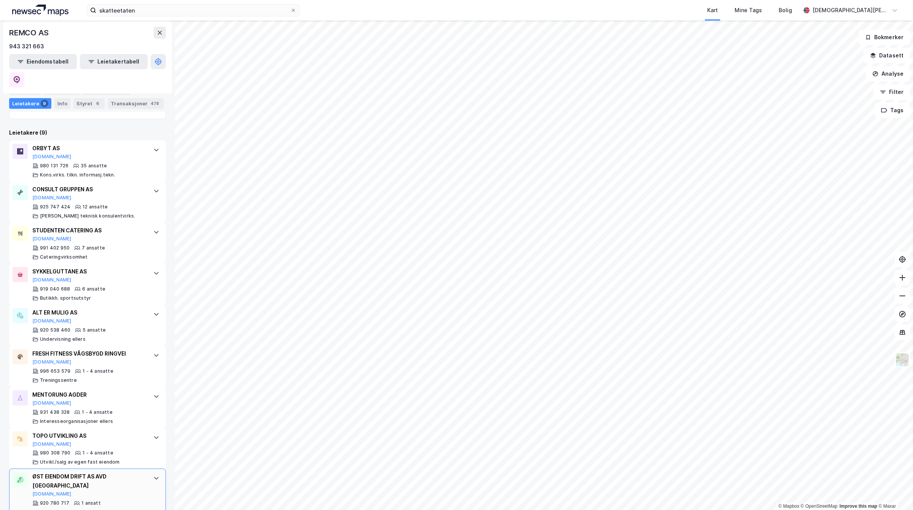
click at [98, 472] on div "ØST EIENDOM DRIFT AS AVD KRISTIANSAND" at bounding box center [88, 481] width 113 height 18
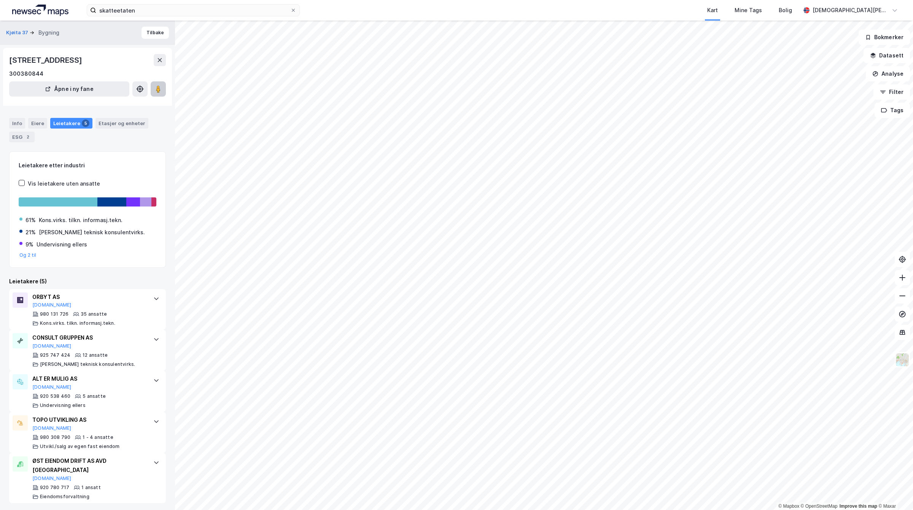
click at [157, 84] on button at bounding box center [158, 88] width 15 height 15
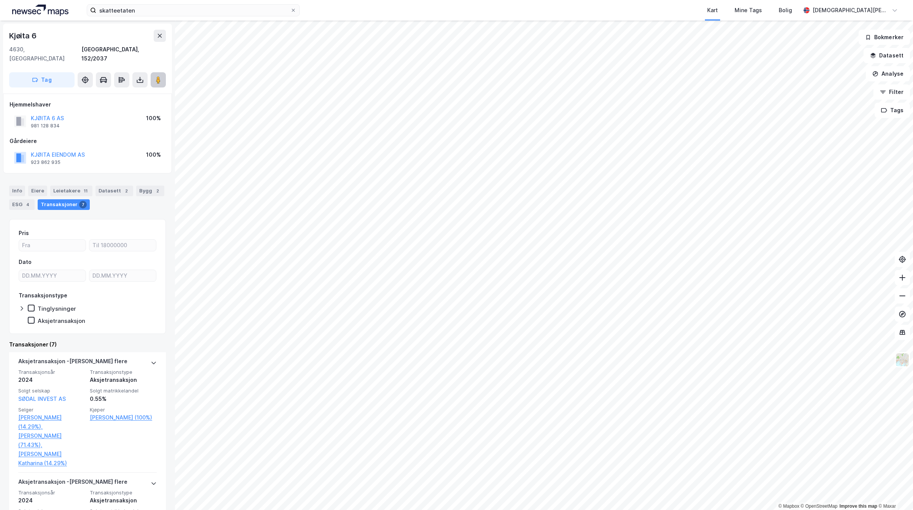
click at [162, 72] on button at bounding box center [158, 79] width 15 height 15
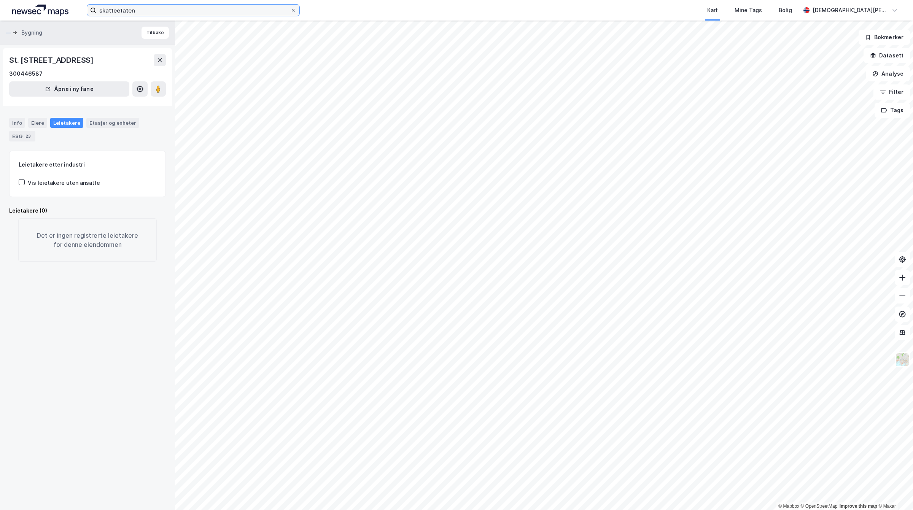
click at [204, 8] on input "skatteetaten" at bounding box center [193, 10] width 194 height 11
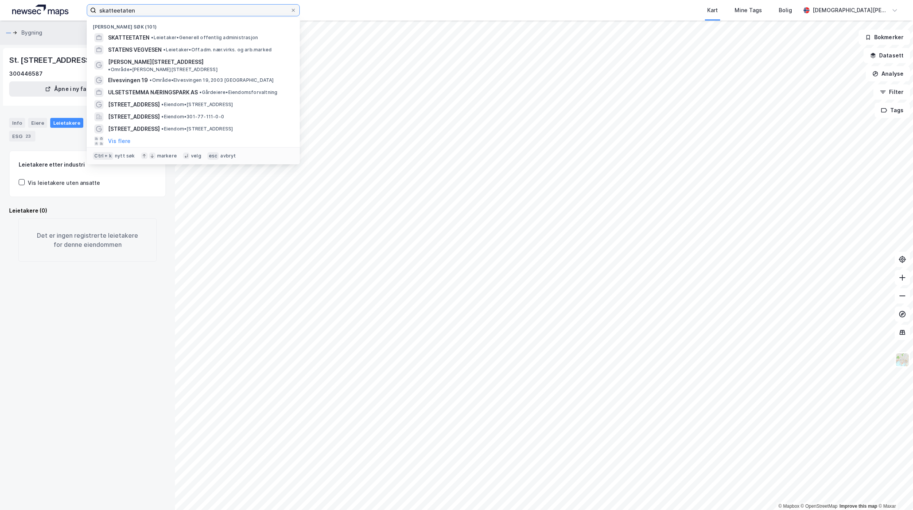
click at [165, 13] on input "skatteetaten" at bounding box center [193, 10] width 194 height 11
click at [164, 12] on input "skatteetaten" at bounding box center [193, 10] width 194 height 11
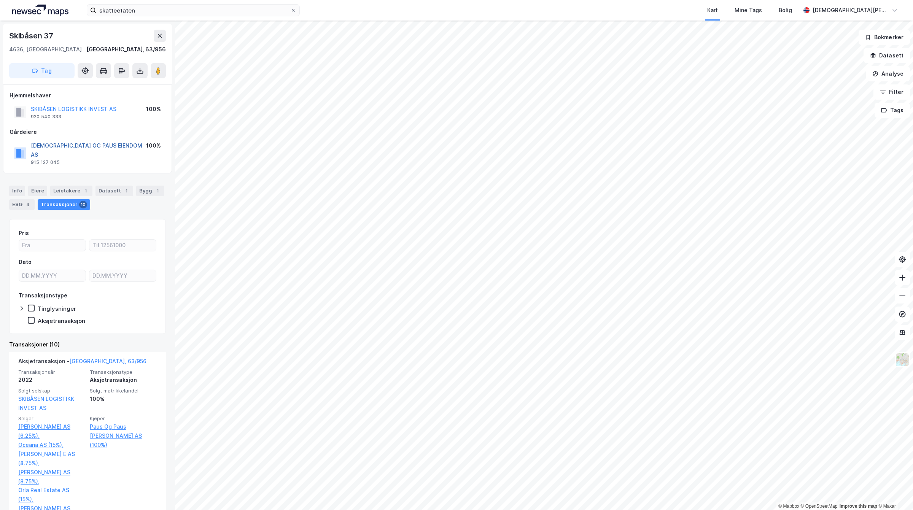
click at [0, 0] on button "PAUS OG PAUS EIENDOM AS" at bounding box center [0, 0] width 0 height 0
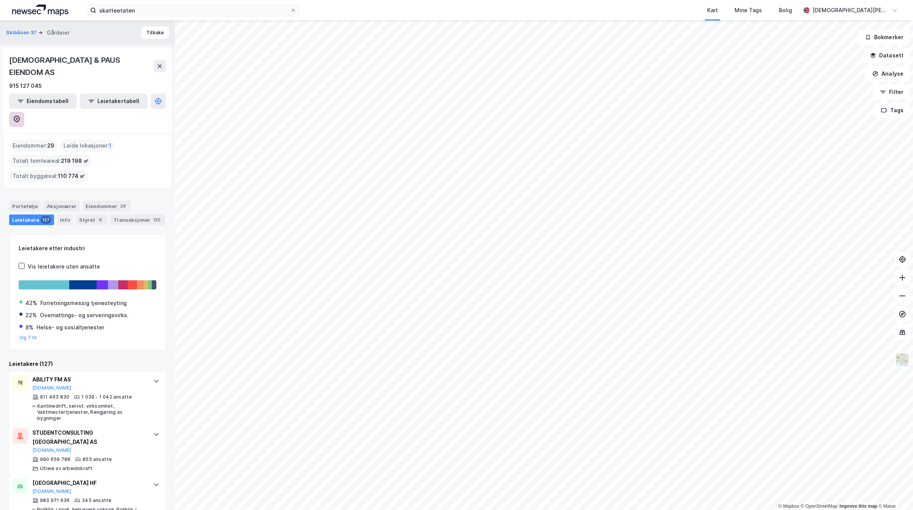
click at [24, 112] on button at bounding box center [16, 119] width 15 height 15
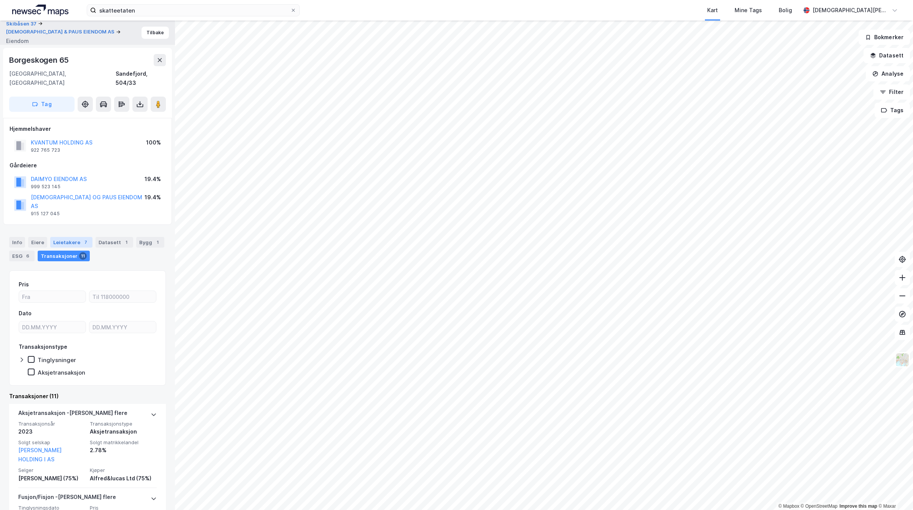
click at [61, 237] on div "Leietakere 7" at bounding box center [71, 242] width 42 height 11
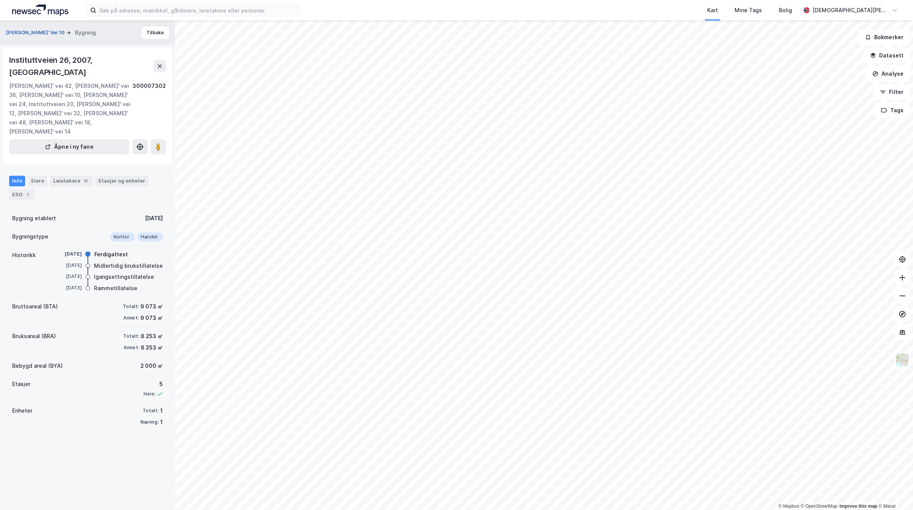
click at [40, 31] on button "Gunnar Randers' Vei 10" at bounding box center [36, 33] width 60 height 8
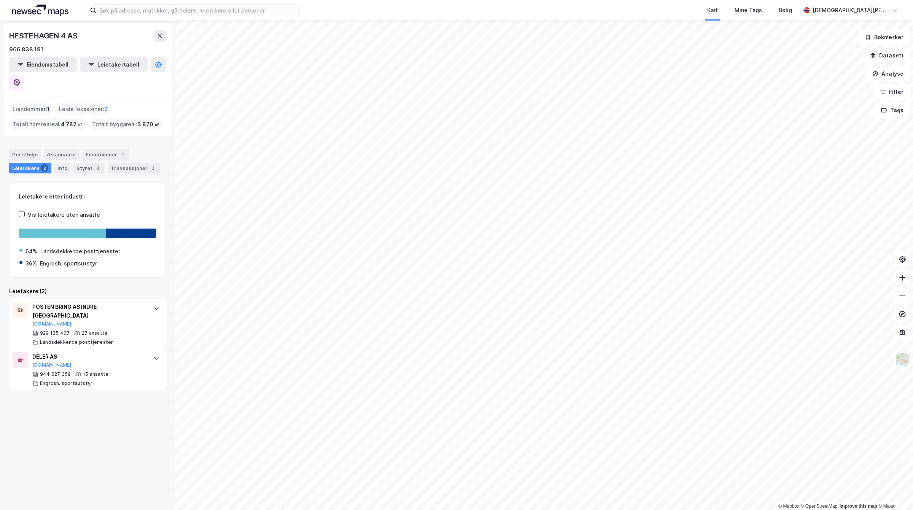
click at [423, 510] on html "Kart Mine Tags Bolig [PERSON_NAME] © Mapbox © OpenStreetMap Improve this map © …" at bounding box center [456, 255] width 913 height 510
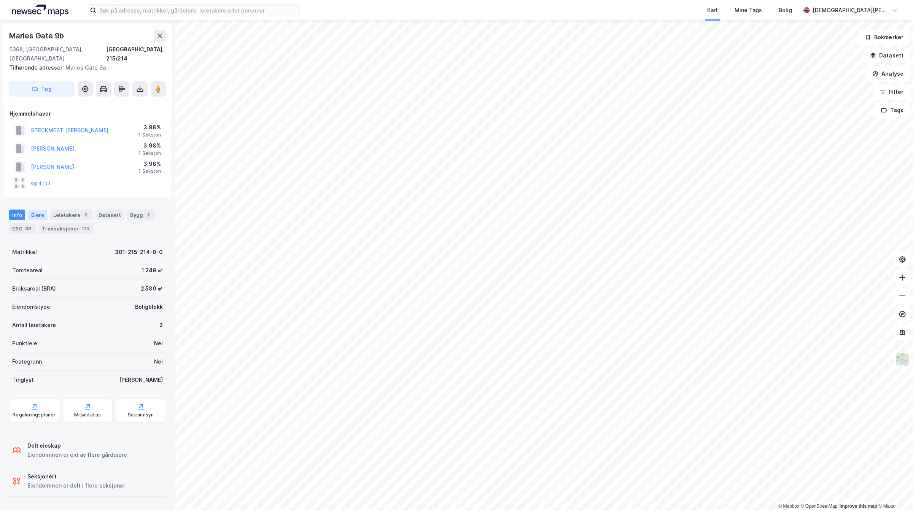
click at [32, 210] on div "Eiere" at bounding box center [37, 215] width 19 height 11
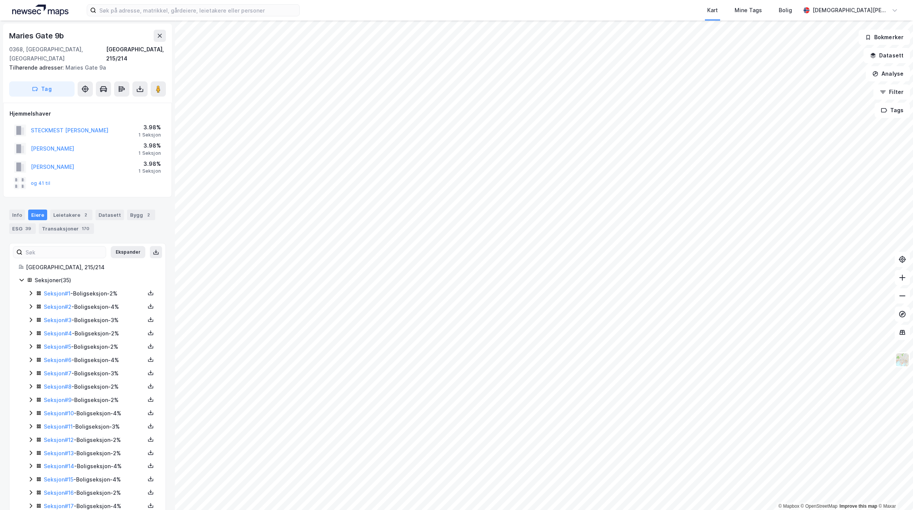
click at [32, 357] on icon at bounding box center [31, 360] width 6 height 6
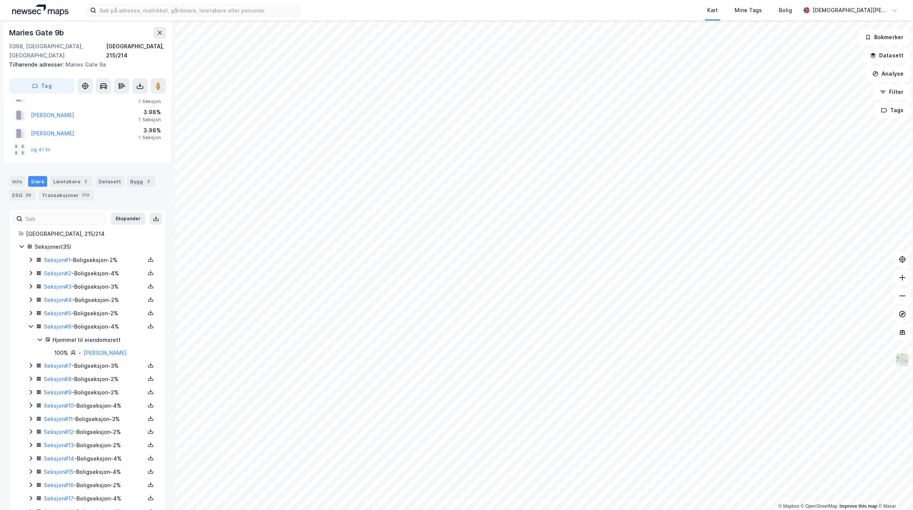
scroll to position [95, 0]
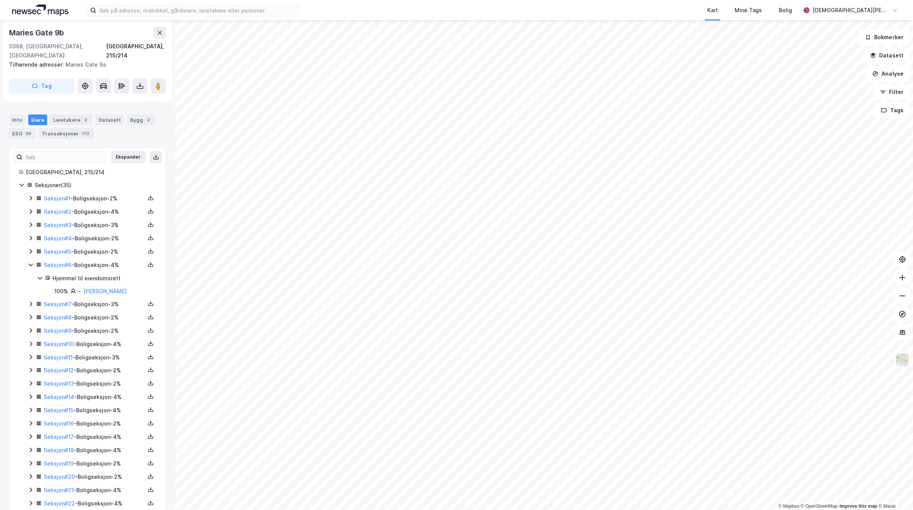
click at [29, 367] on icon at bounding box center [31, 370] width 6 height 6
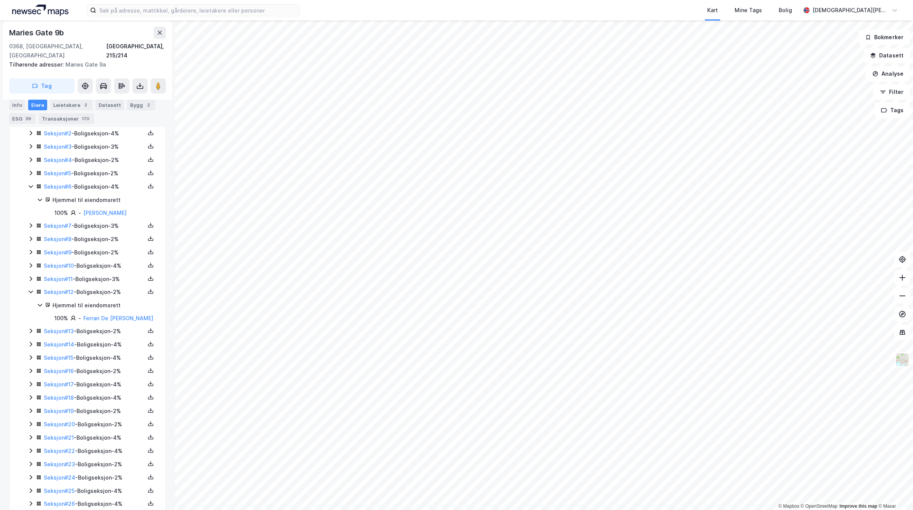
scroll to position [190, 0]
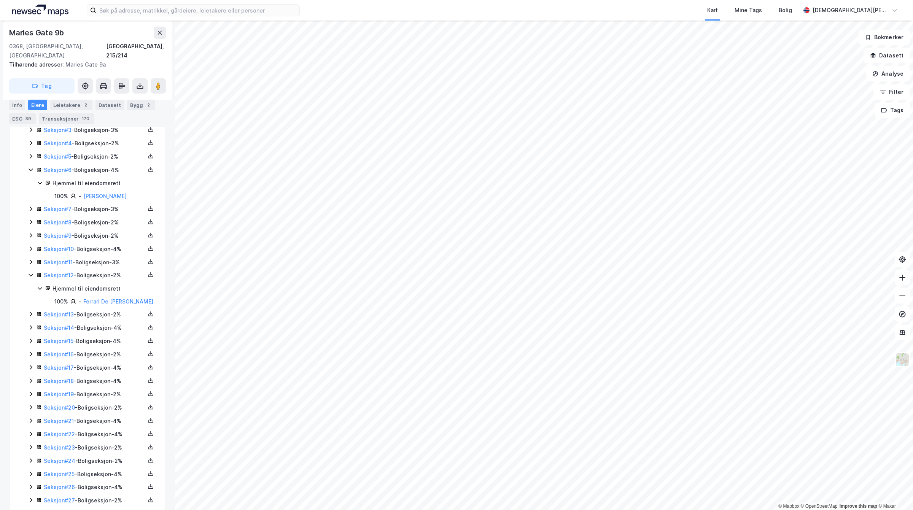
click at [30, 338] on icon at bounding box center [31, 341] width 6 height 6
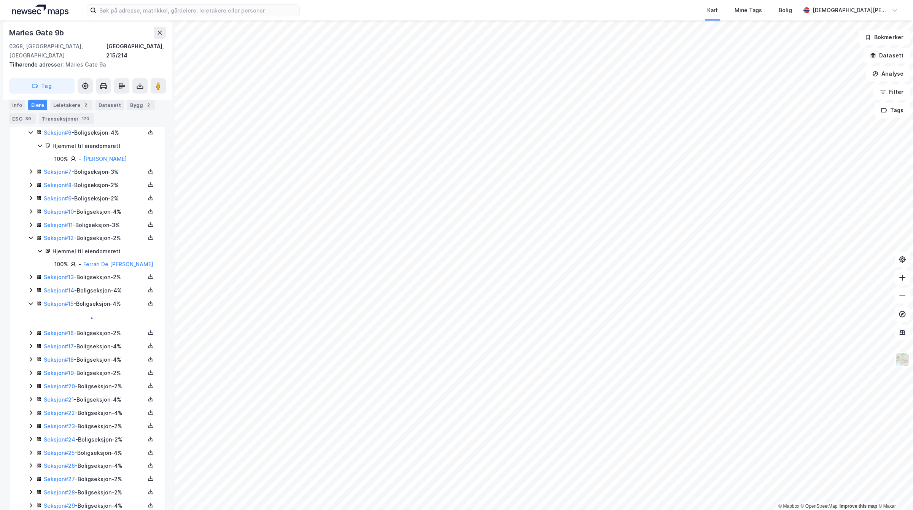
scroll to position [238, 0]
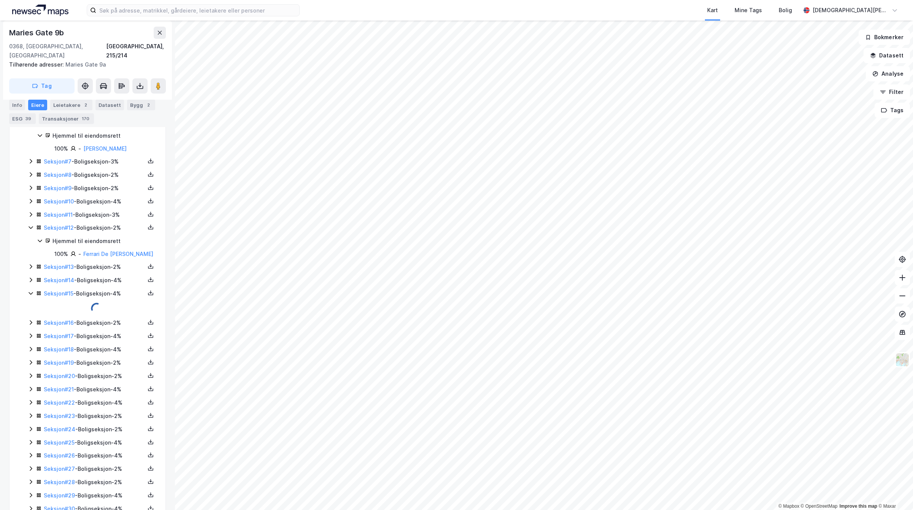
click at [31, 290] on icon at bounding box center [31, 293] width 6 height 6
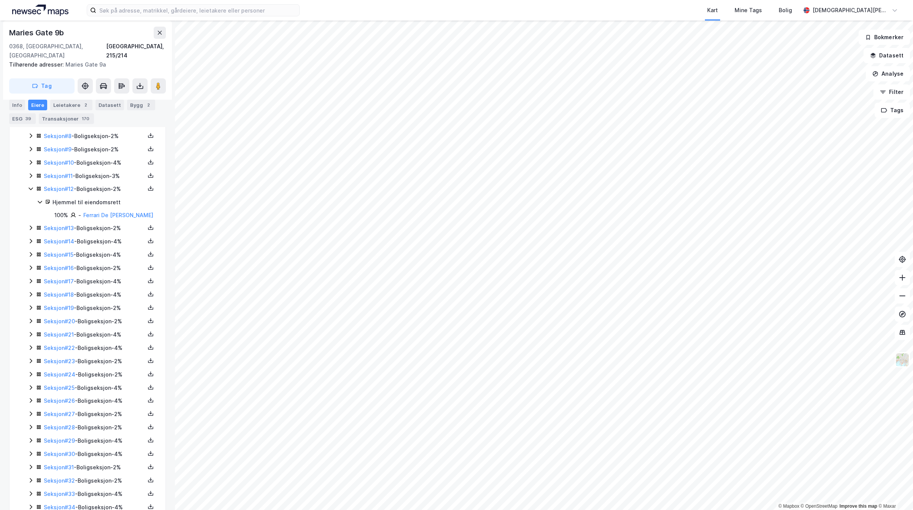
scroll to position [312, 0]
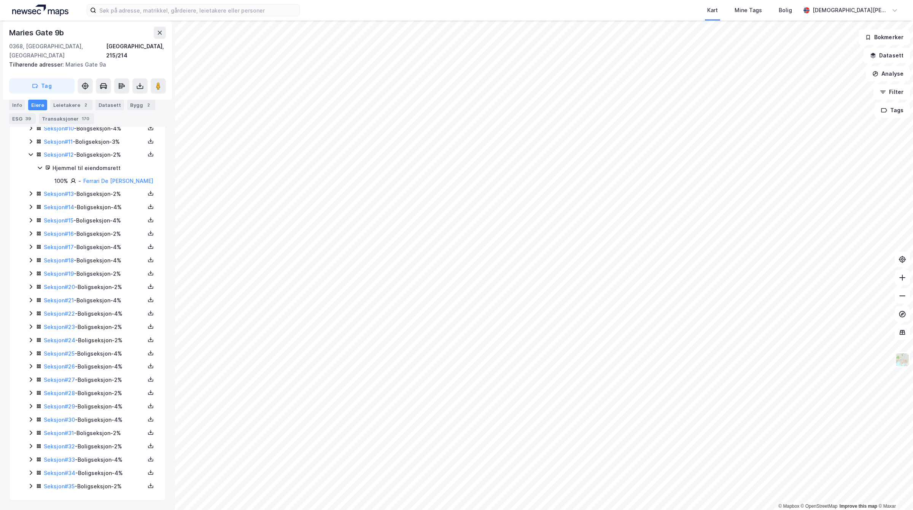
click at [28, 485] on icon at bounding box center [31, 486] width 6 height 6
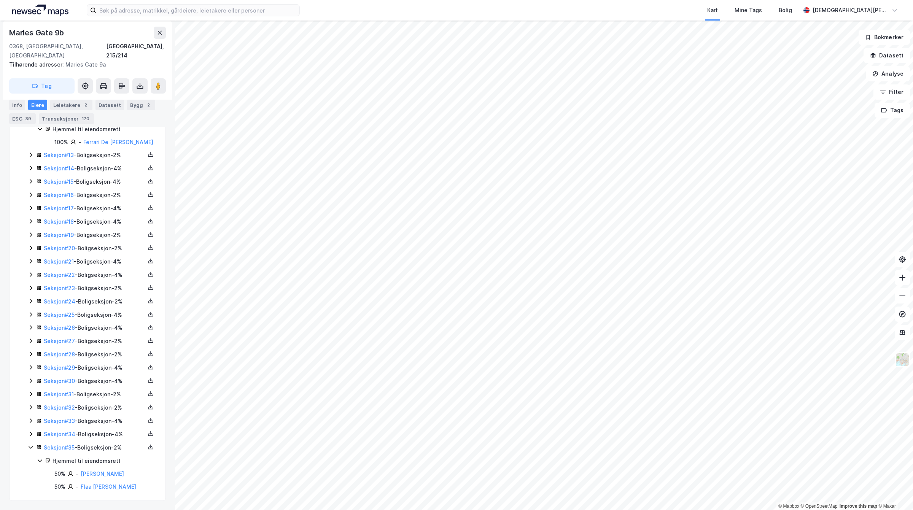
click at [33, 434] on icon at bounding box center [31, 434] width 6 height 6
click at [29, 419] on icon at bounding box center [31, 419] width 6 height 6
click at [31, 404] on icon at bounding box center [31, 406] width 6 height 6
click at [30, 390] on icon at bounding box center [31, 393] width 6 height 6
click at [31, 380] on icon at bounding box center [31, 379] width 2 height 5
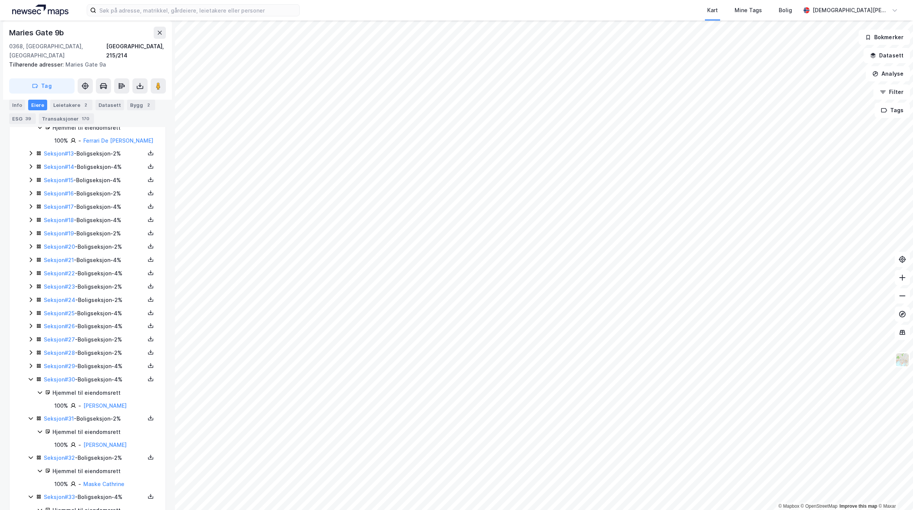
click at [31, 364] on icon at bounding box center [31, 366] width 2 height 5
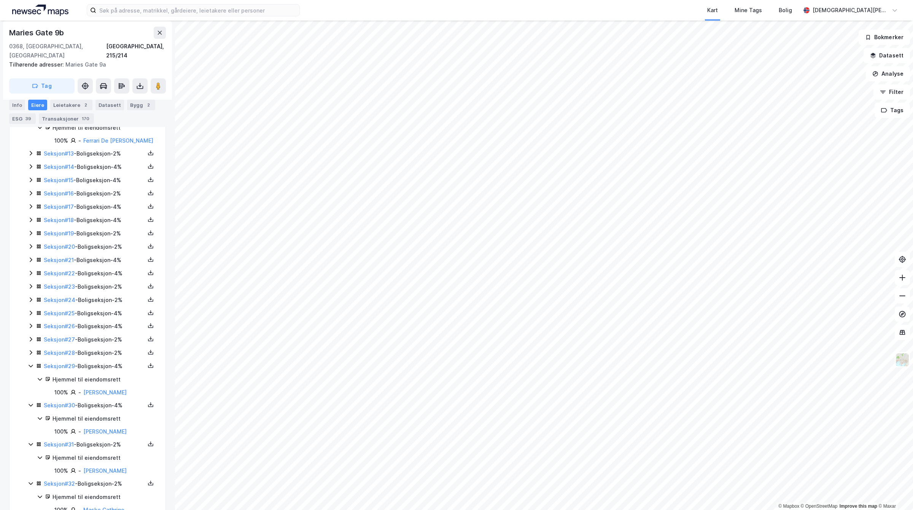
click at [31, 350] on icon at bounding box center [31, 353] width 6 height 6
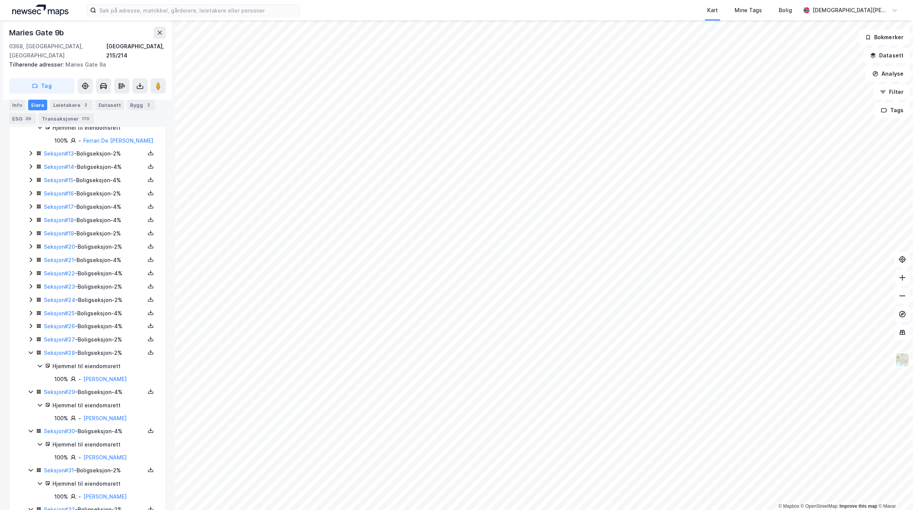
click at [31, 340] on icon at bounding box center [31, 339] width 6 height 6
click at [32, 324] on icon at bounding box center [31, 326] width 2 height 5
click at [29, 314] on icon at bounding box center [31, 313] width 6 height 6
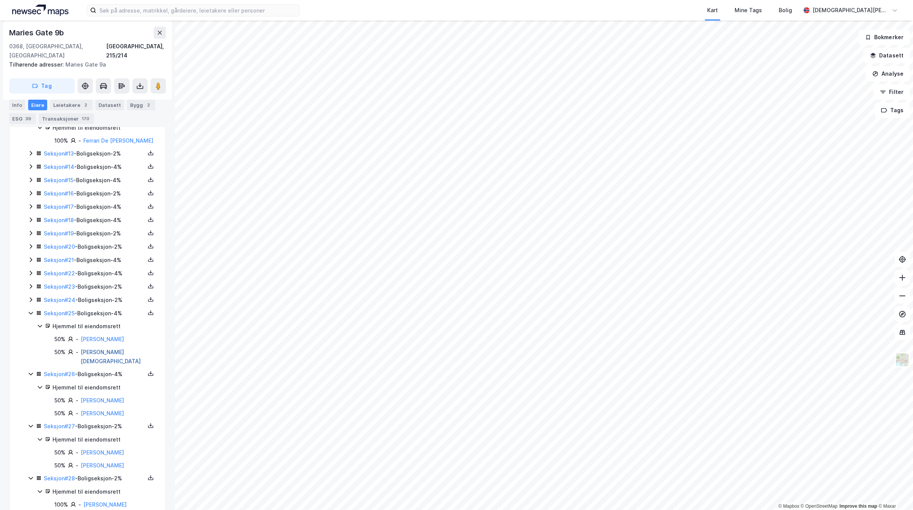
click at [113, 350] on link "Heiberg Christen" at bounding box center [111, 357] width 60 height 16
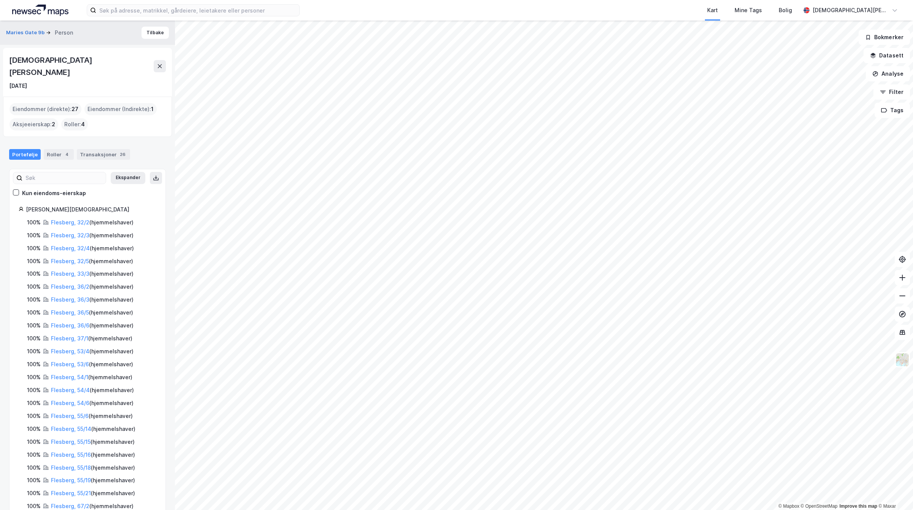
scroll to position [133, 0]
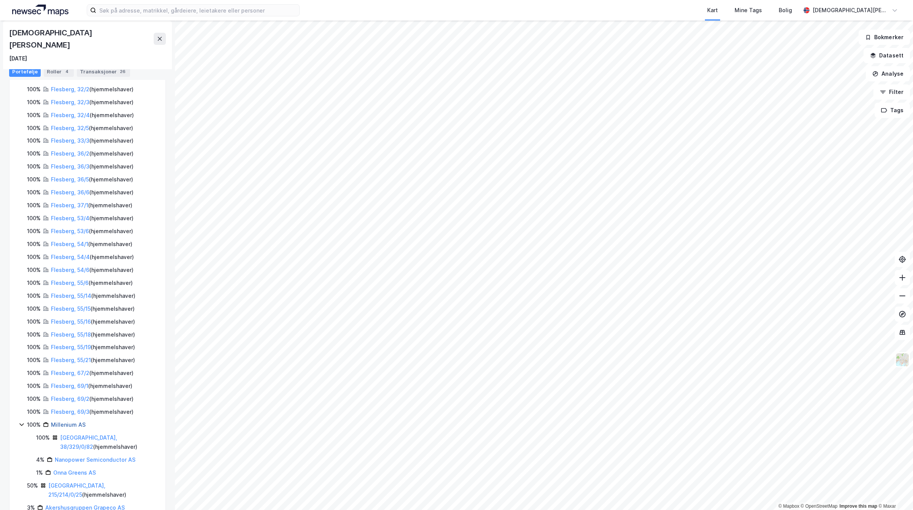
click at [69, 421] on link "Millenium AS" at bounding box center [68, 424] width 35 height 6
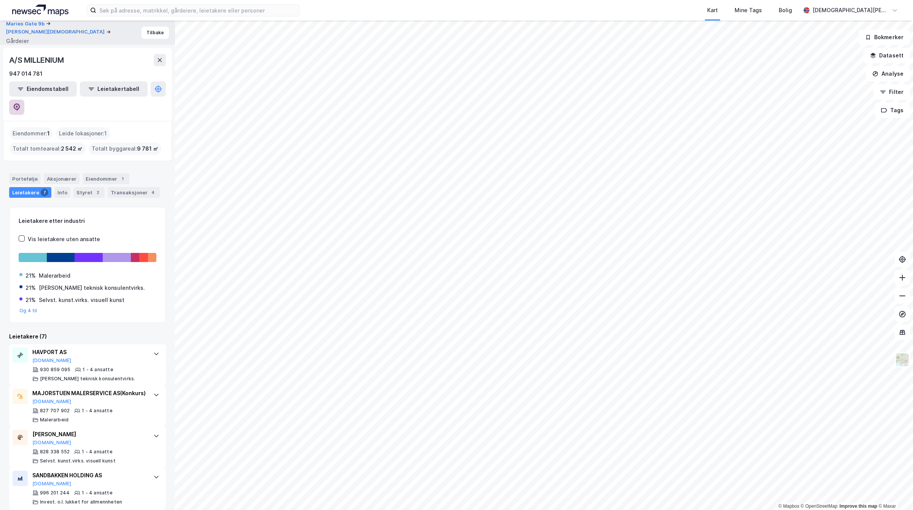
click at [24, 100] on button at bounding box center [16, 107] width 15 height 15
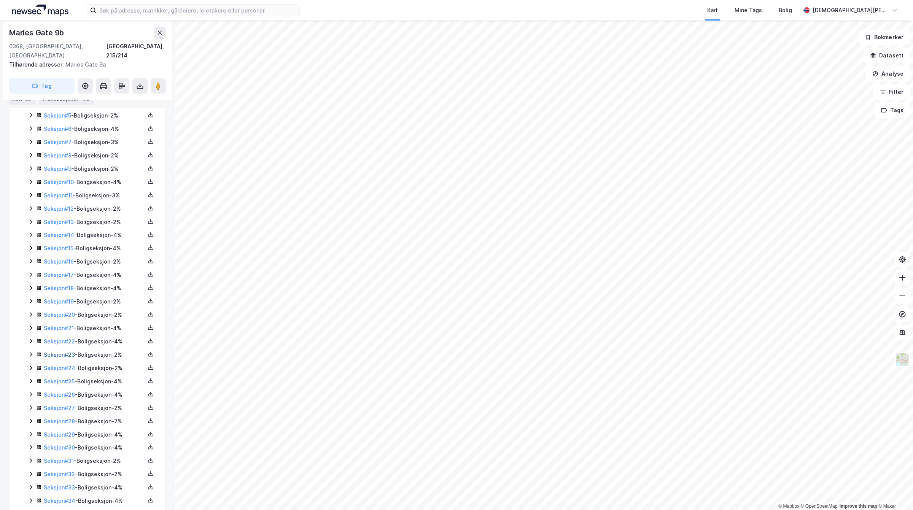
scroll to position [239, 0]
click at [30, 371] on icon at bounding box center [31, 374] width 6 height 6
click at [105, 402] on link "Heiberg Caroline" at bounding box center [102, 400] width 43 height 6
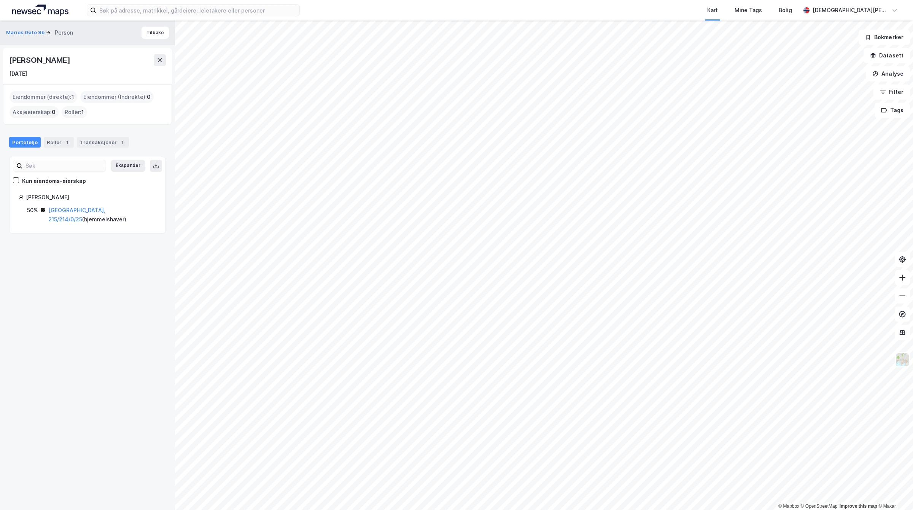
click at [67, 286] on div "Maries Gate 9b Person Tilbake Caroline Heiberg 4. aug. 1987 Eiendommer (direkte…" at bounding box center [87, 266] width 175 height 490
click at [29, 35] on button "Maries Gate 9b" at bounding box center [26, 33] width 40 height 8
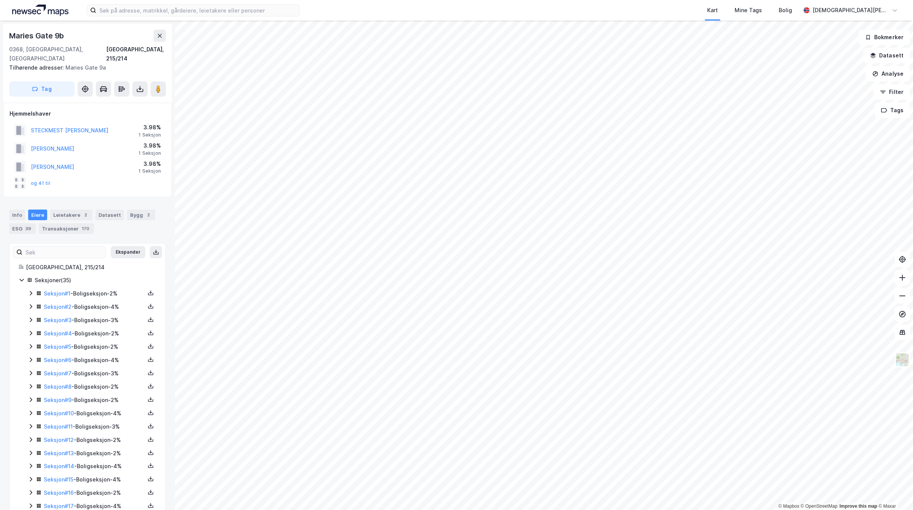
scroll to position [239, 0]
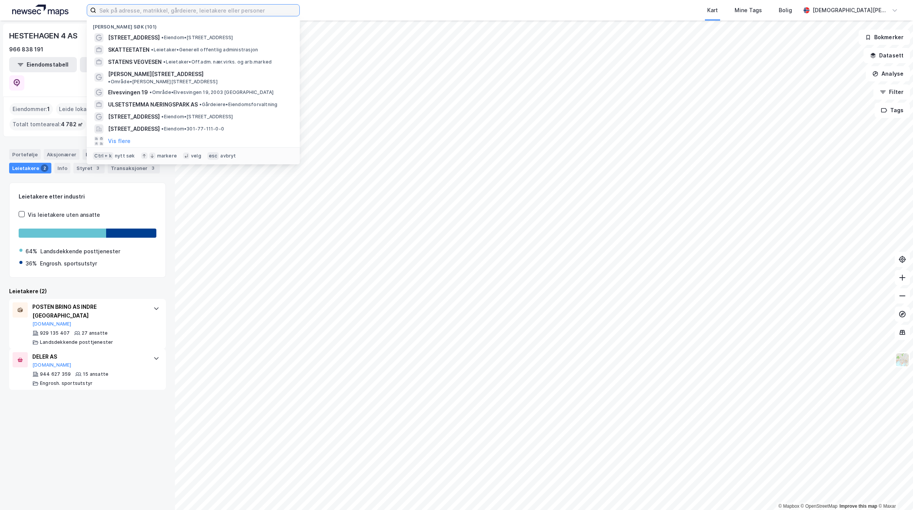
click at [156, 7] on input at bounding box center [197, 10] width 203 height 11
type input "r"
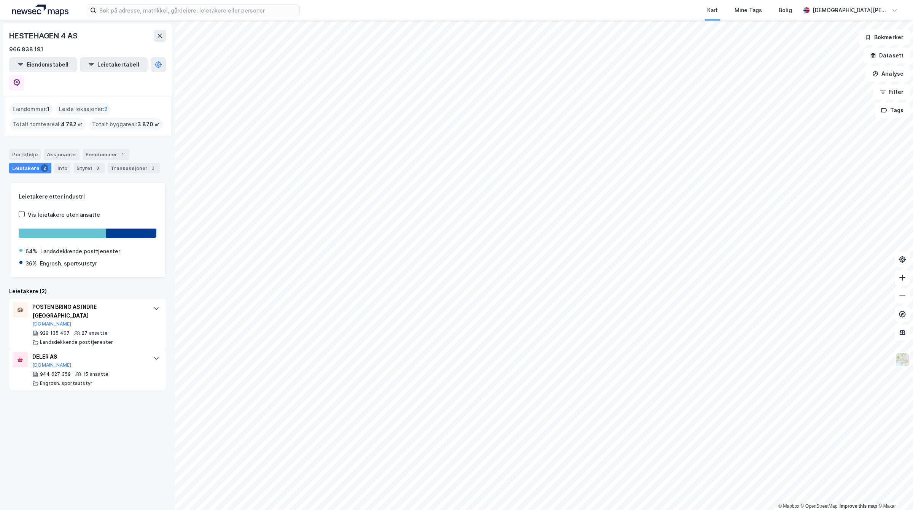
click at [140, 2] on div "Kart Mine Tags Bolig [PERSON_NAME]" at bounding box center [456, 10] width 913 height 21
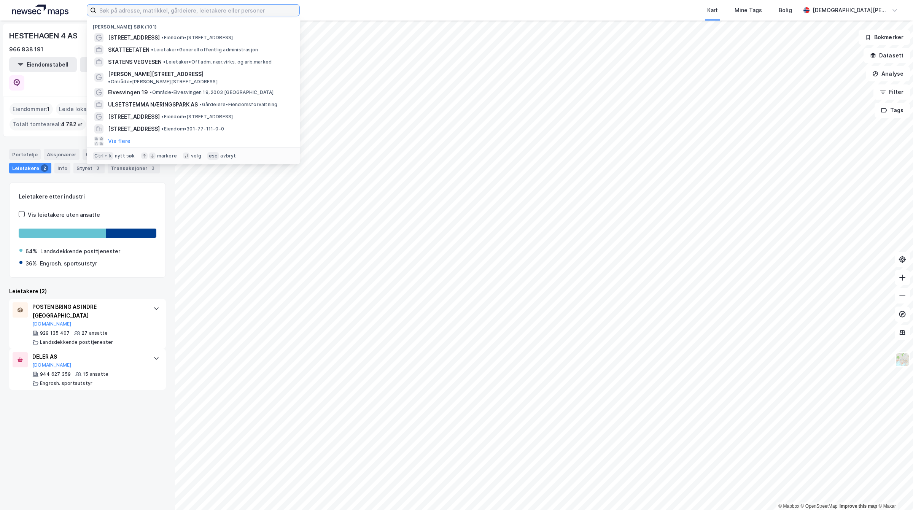
click at [140, 7] on input at bounding box center [197, 10] width 203 height 11
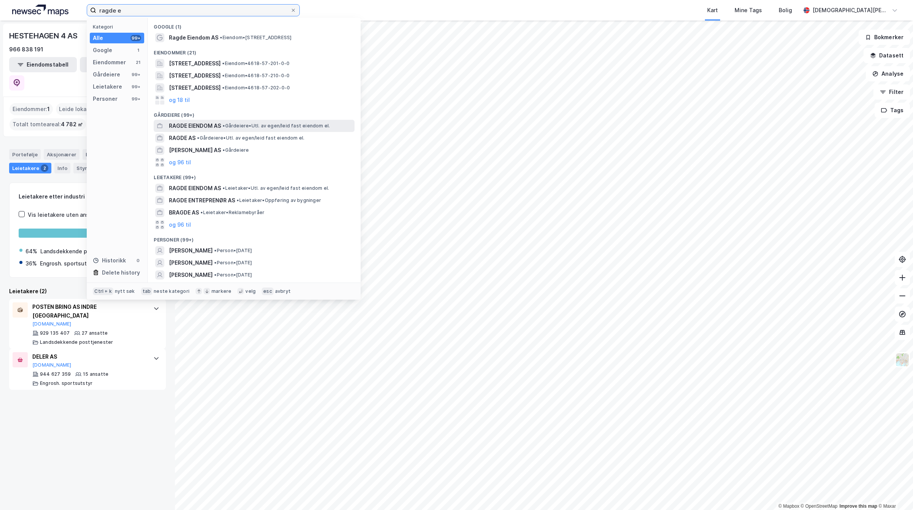
type input "ragde e"
click at [212, 127] on span "RAGDE EIENDOM AS" at bounding box center [195, 125] width 52 height 9
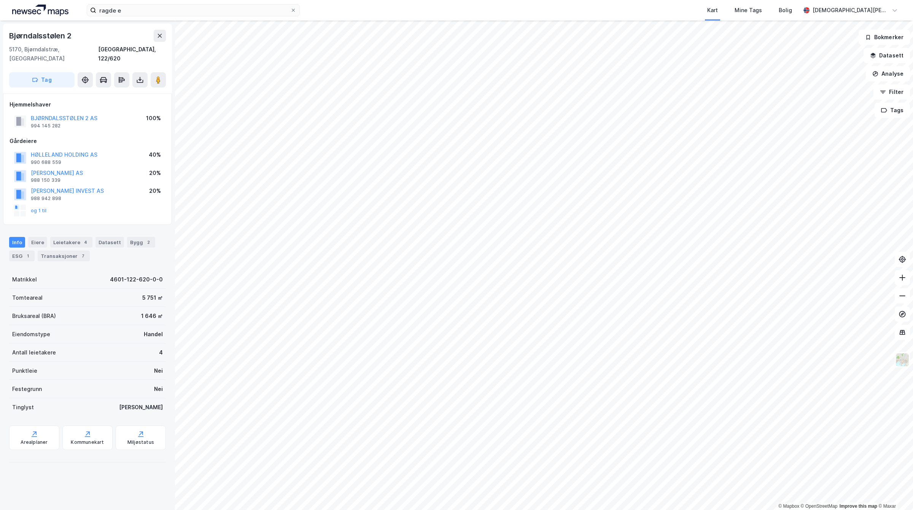
click at [81, 112] on div "BJØRNDALSSTØLEN 2 AS 994 145 282 100%" at bounding box center [88, 121] width 156 height 18
click at [0, 0] on button "BJØRNDALSSTØLEN 2 AS" at bounding box center [0, 0] width 0 height 0
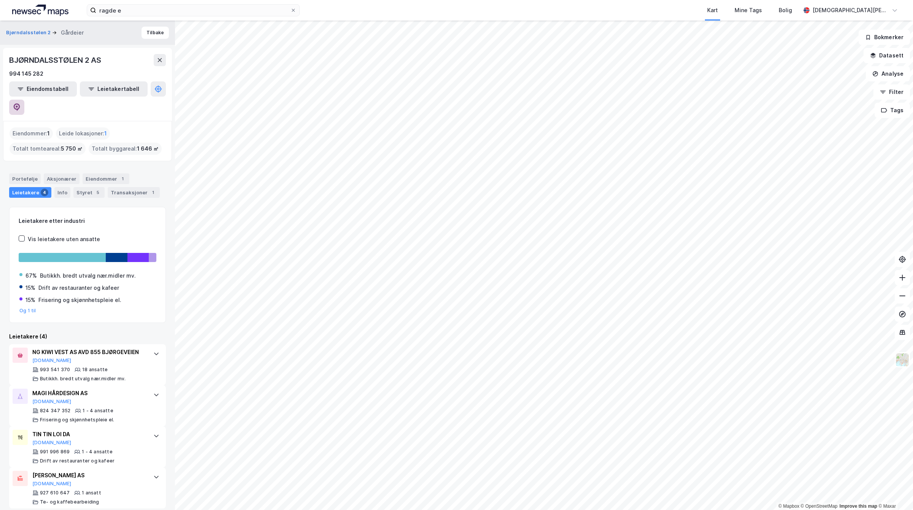
click at [21, 103] on icon at bounding box center [17, 107] width 8 height 8
click at [26, 31] on button "Bjørndalsstølen 2" at bounding box center [29, 33] width 46 height 8
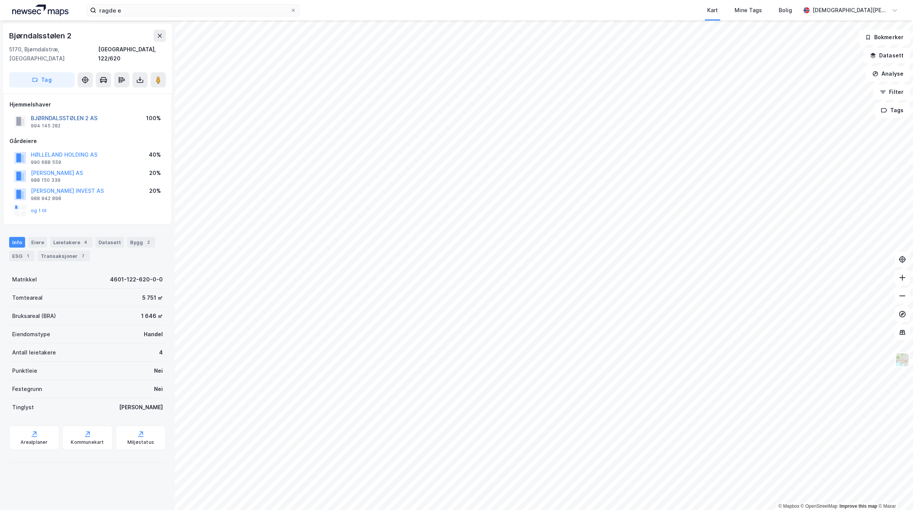
click at [0, 0] on button "BJØRNDALSSTØLEN 2 AS" at bounding box center [0, 0] width 0 height 0
click at [0, 0] on button "[PERSON_NAME] AS" at bounding box center [0, 0] width 0 height 0
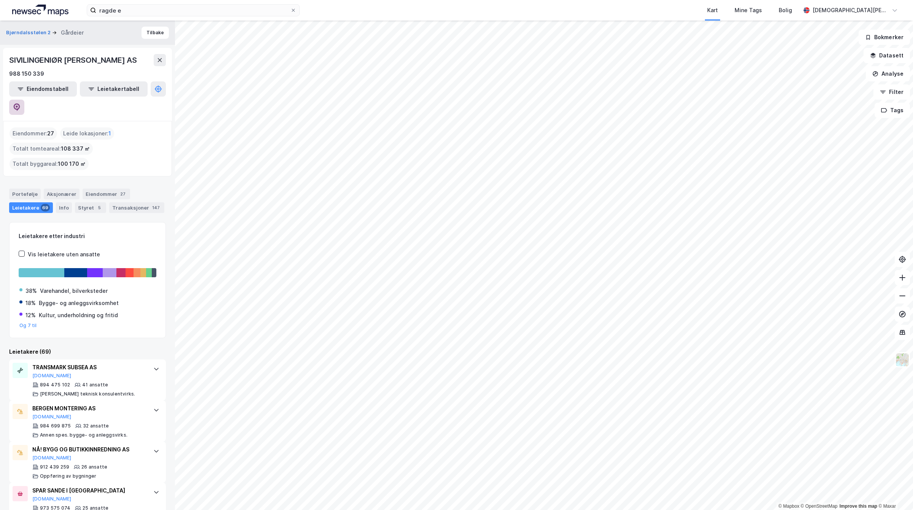
click at [24, 100] on button at bounding box center [16, 107] width 15 height 15
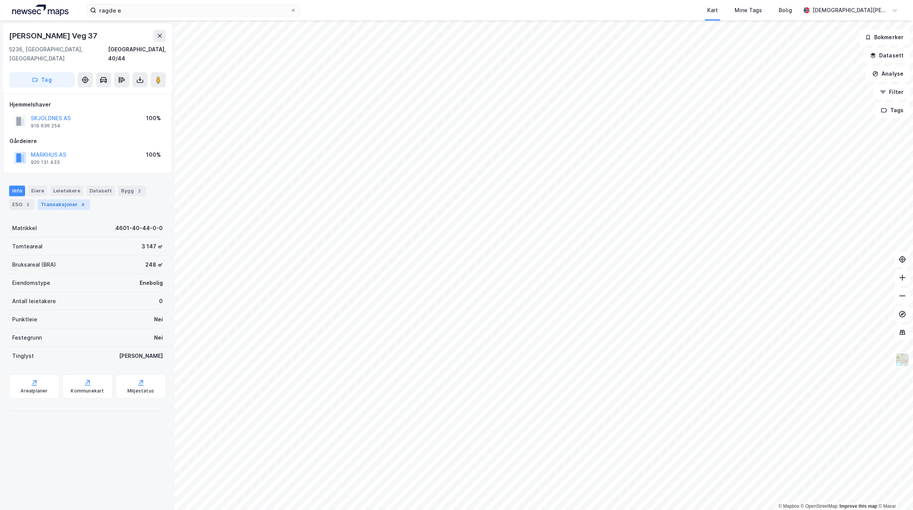
click at [82, 201] on div "4" at bounding box center [83, 205] width 8 height 8
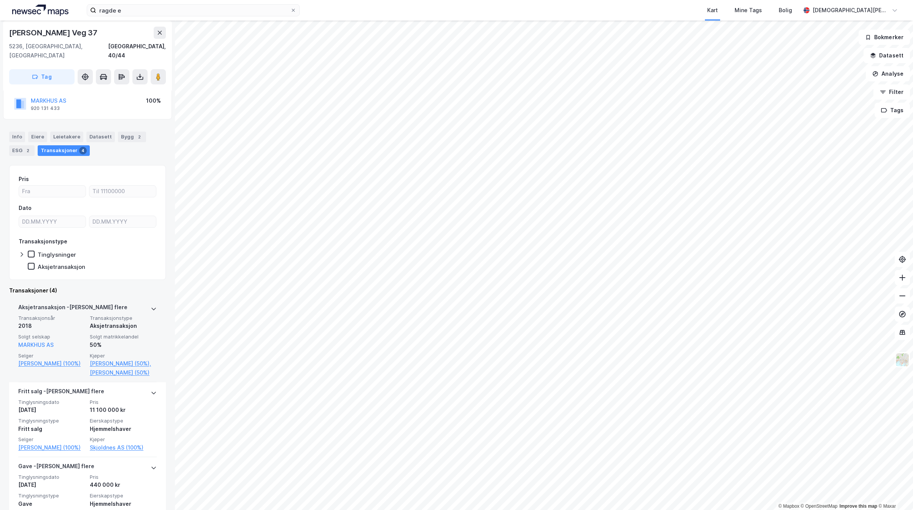
scroll to position [95, 0]
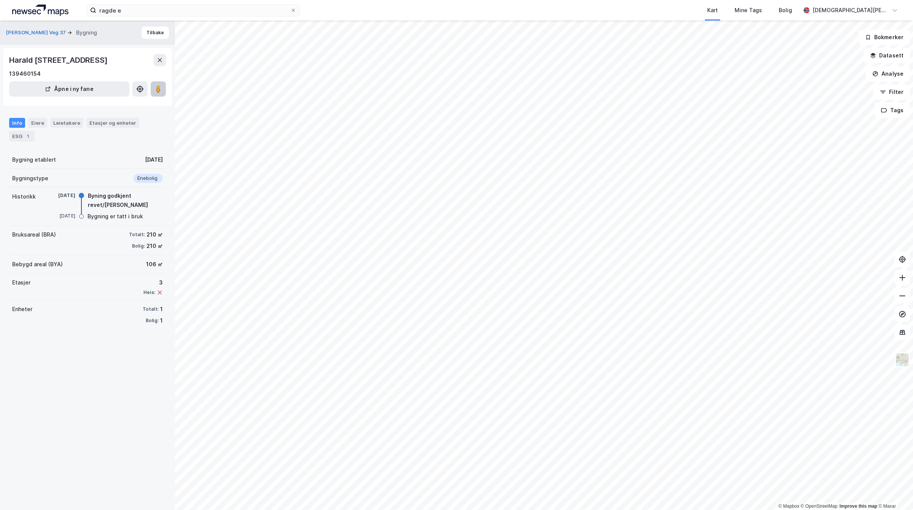
click at [157, 93] on image at bounding box center [158, 89] width 5 height 8
